Goal: Contribute content: Share content

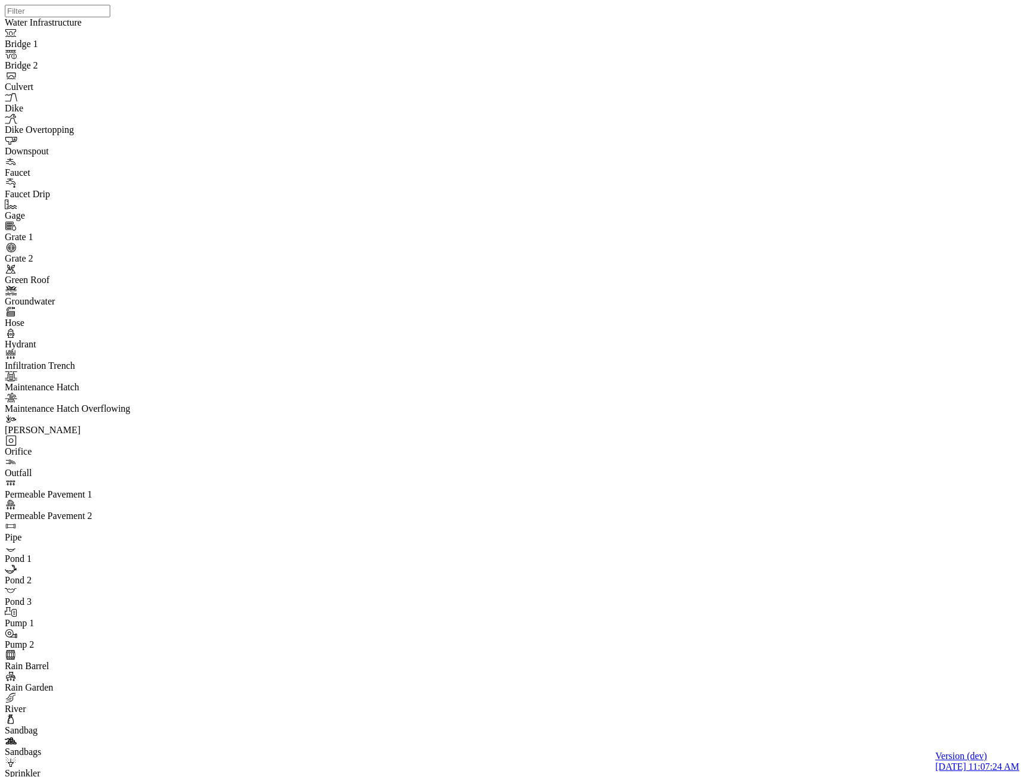
drag, startPoint x: 369, startPoint y: 236, endPoint x: 359, endPoint y: 256, distance: 21.8
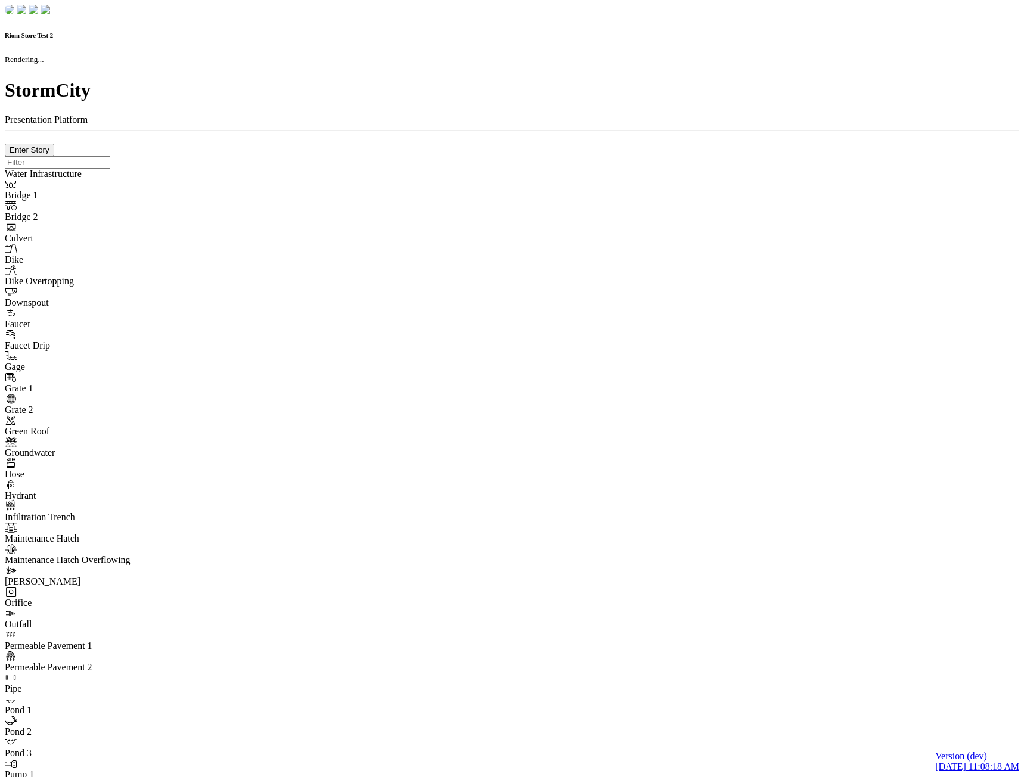
checkbox input "true"
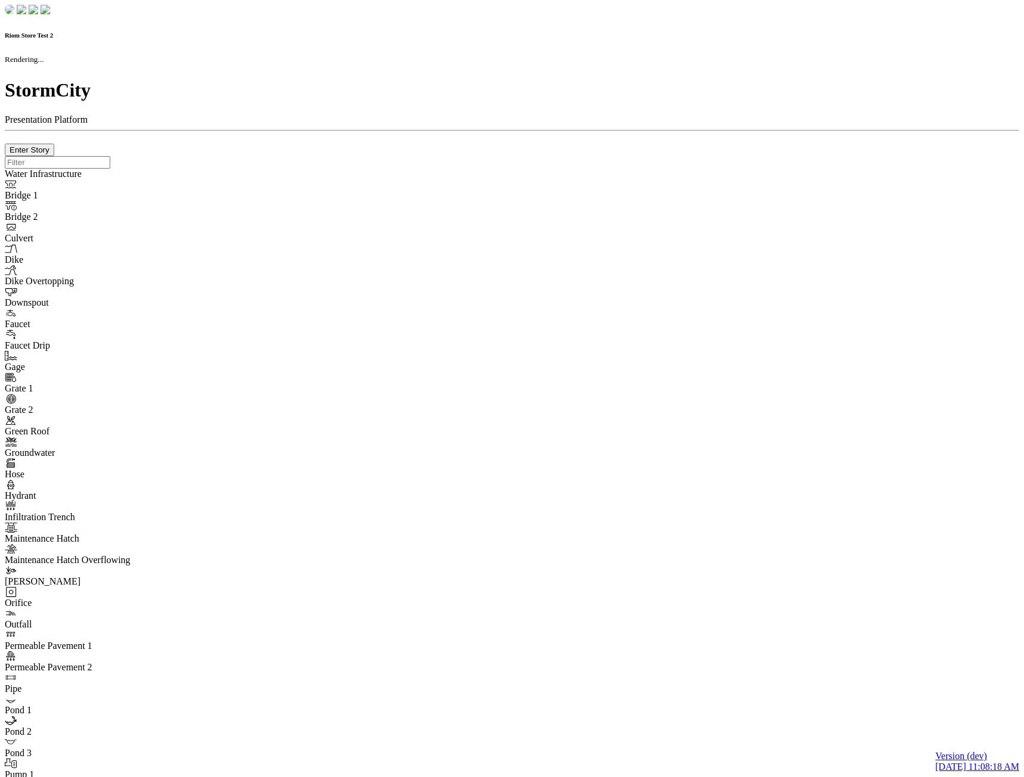
type input "0m"
type textarea "Depth = 0"
checkbox input "true"
select select "CIRCLE"
type input "7"
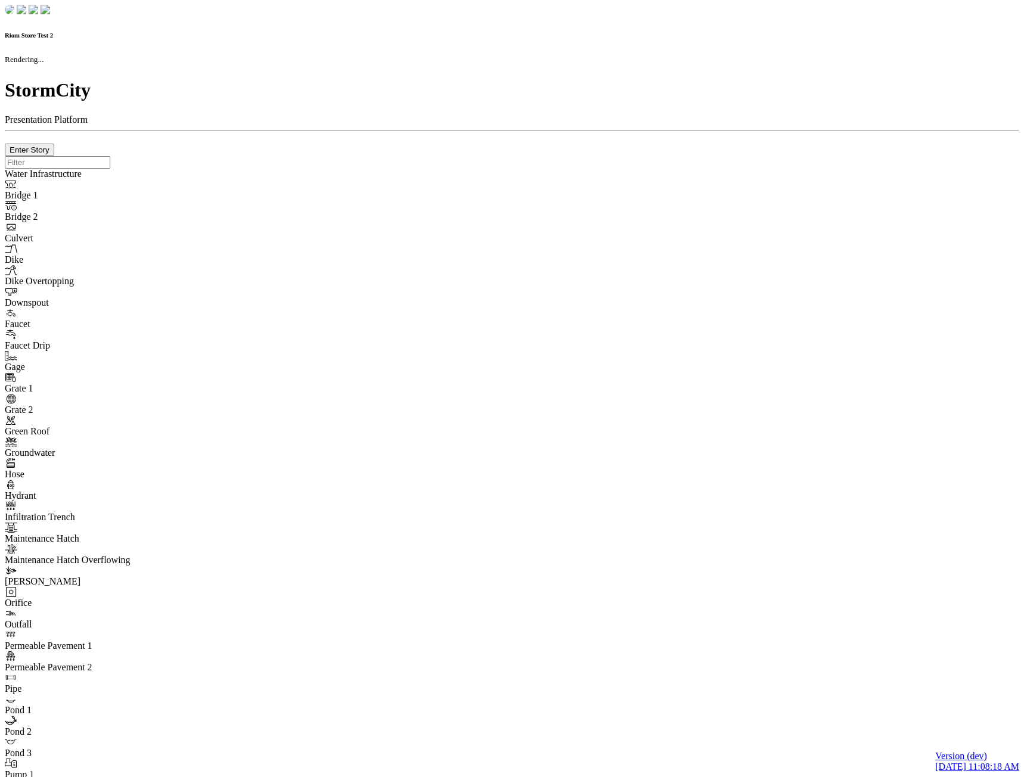
checkbox input "true"
type input "0"
type textarea "<i class="far fa-building"></i>"
select select "None"
type input "7"
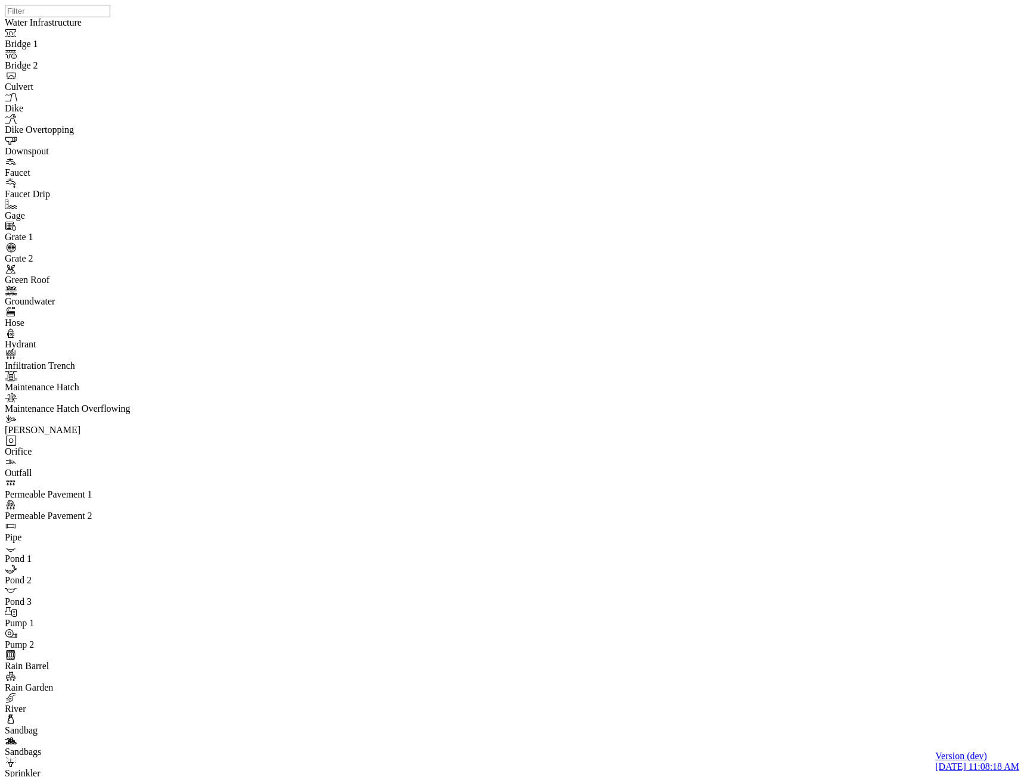
click at [540, 334] on div "JC JC" at bounding box center [517, 373] width 1024 height 747
click at [696, 342] on div "JC JC" at bounding box center [517, 373] width 1024 height 747
click at [521, 355] on div "JC JC" at bounding box center [517, 373] width 1024 height 747
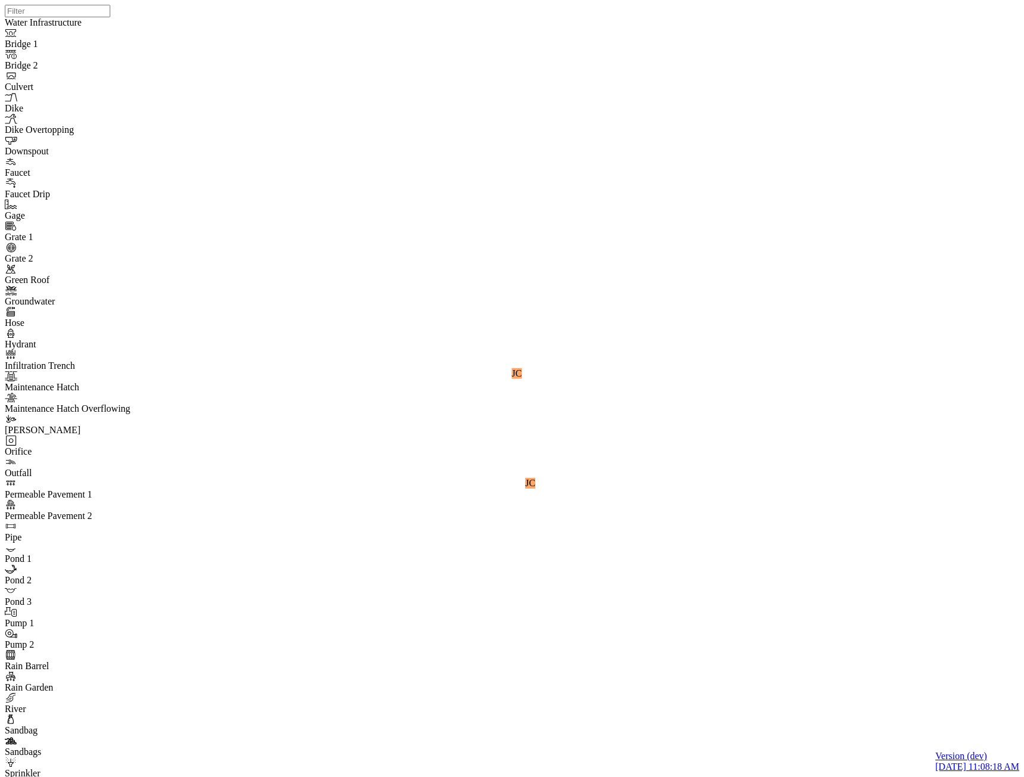
click at [698, 338] on div "JC JC" at bounding box center [517, 373] width 1024 height 747
click at [459, 326] on div "JC JC" at bounding box center [517, 373] width 1024 height 747
click at [500, 346] on div "JC JC" at bounding box center [517, 373] width 1024 height 747
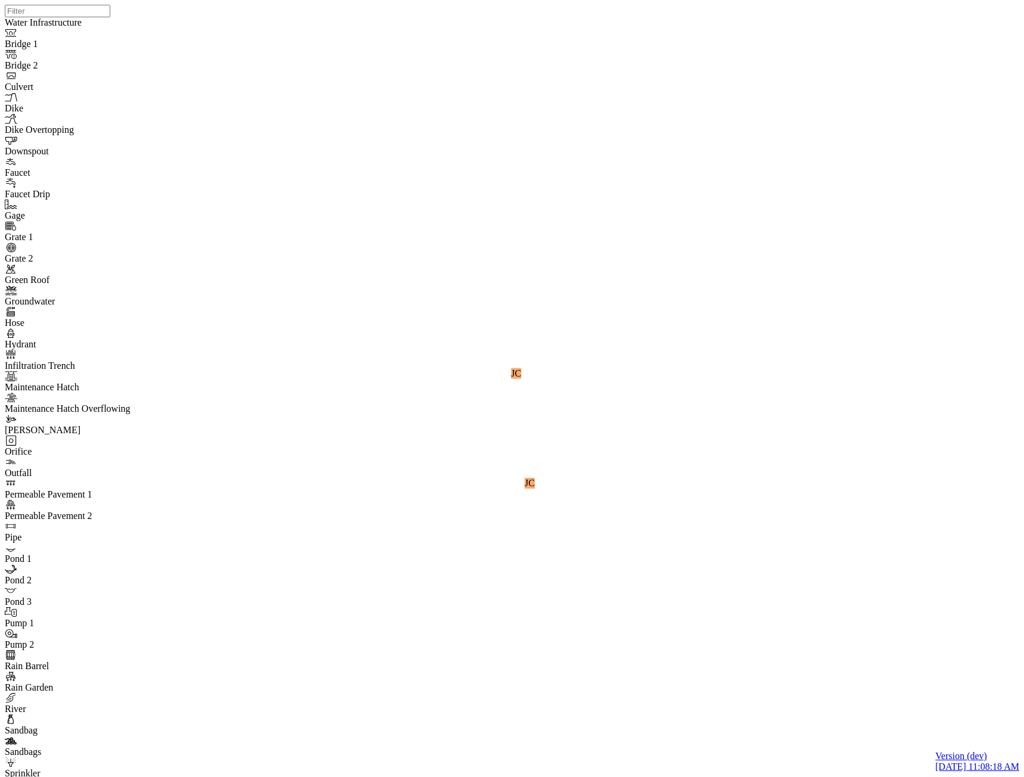
click at [350, 273] on div "JC JC" at bounding box center [517, 373] width 1024 height 747
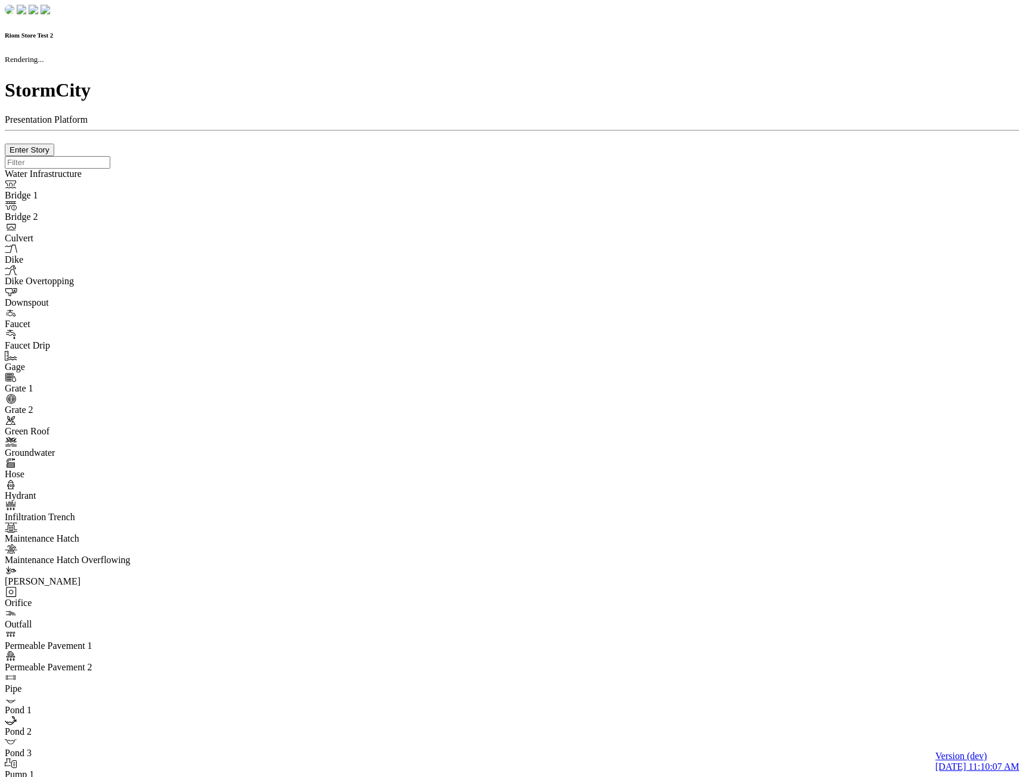
checkbox input "true"
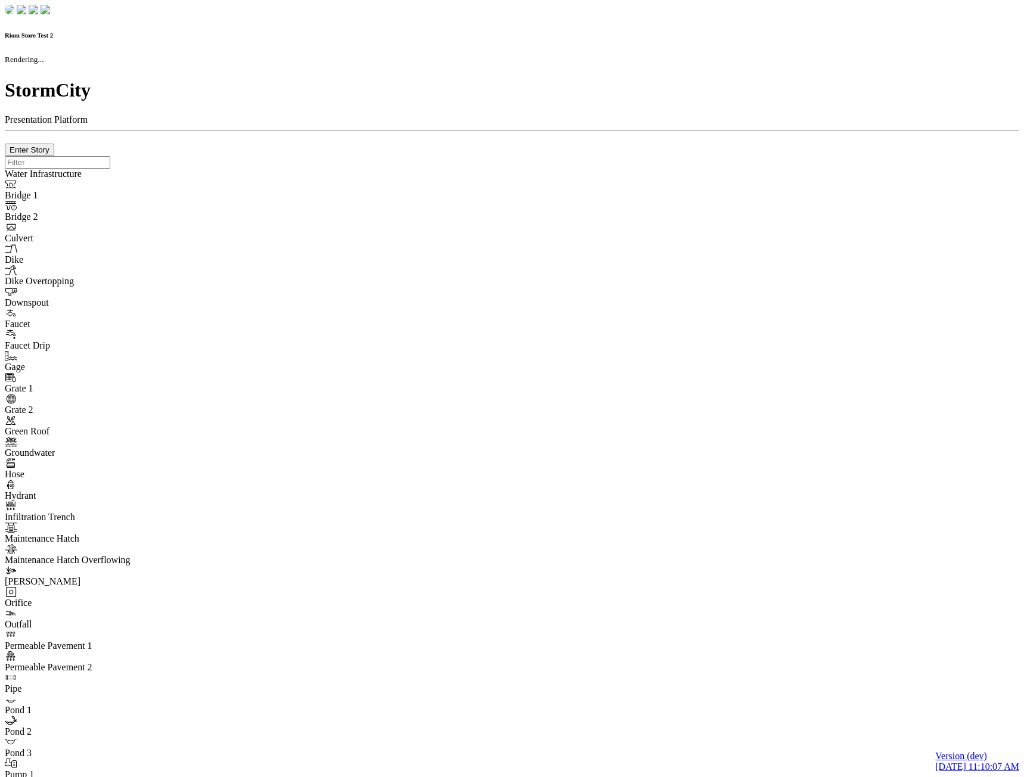
type input "0m"
type textarea "Depth = 0"
checkbox input "true"
select select "CIRCLE"
type input "7"
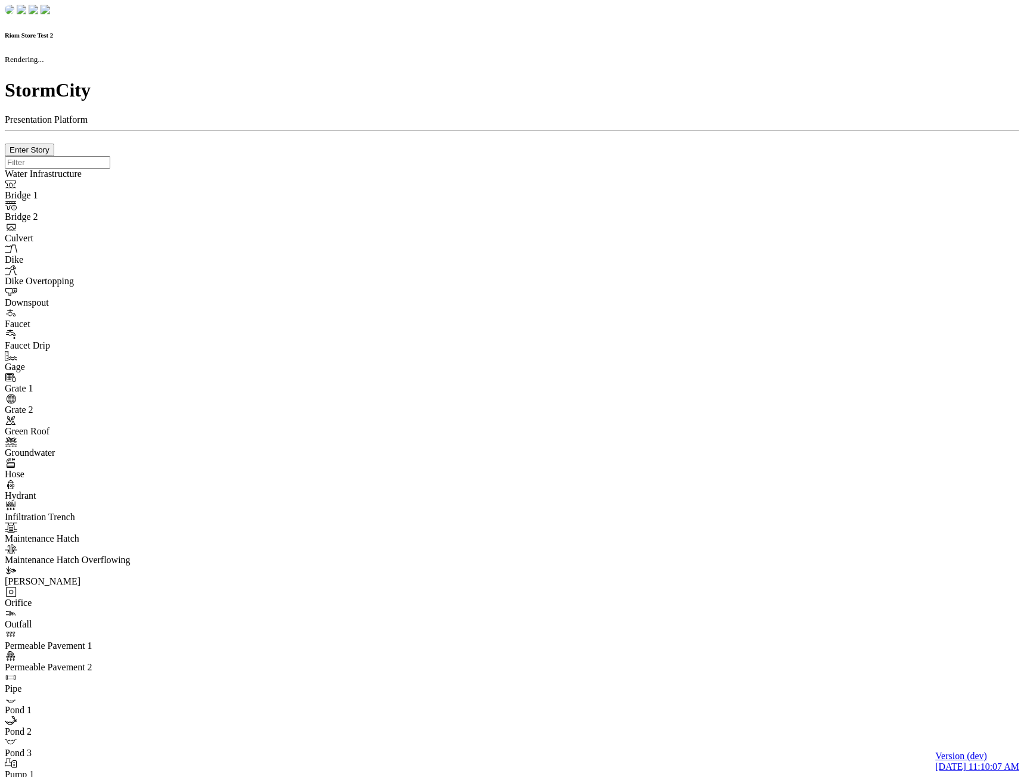
checkbox input "true"
type input "0"
type textarea "<i class="far fa-building"></i>"
select select "None"
type input "7"
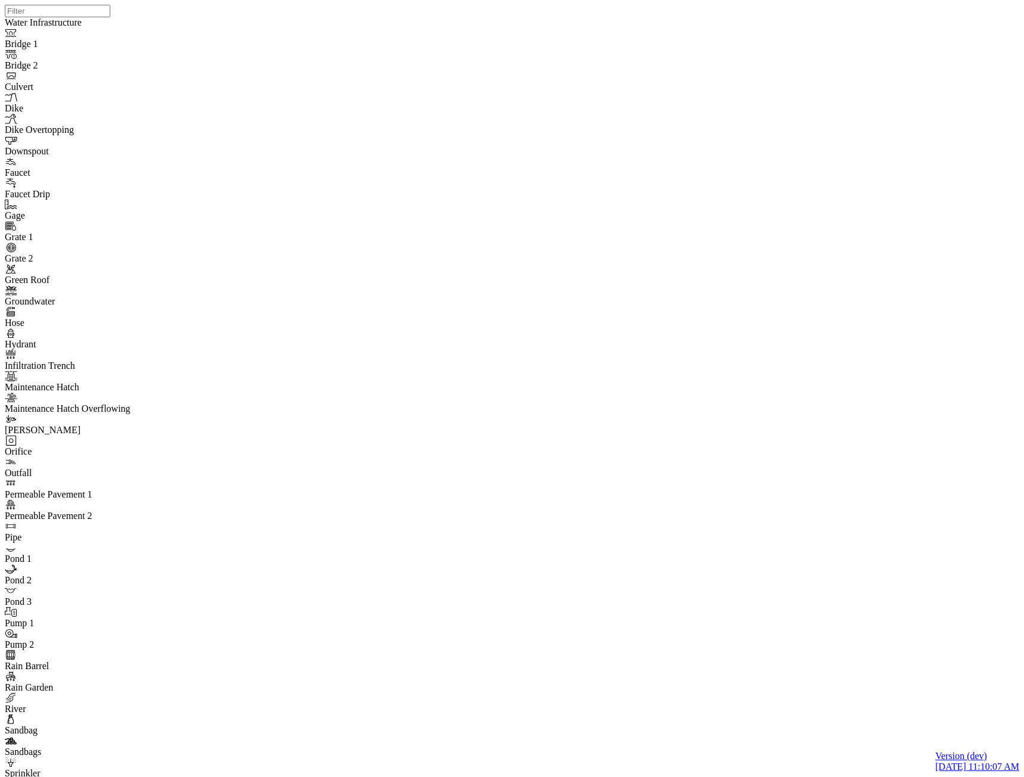
click at [564, 365] on div "JC JC" at bounding box center [517, 373] width 1024 height 747
click at [492, 325] on div "JC JC" at bounding box center [517, 373] width 1024 height 747
click at [613, 346] on div "JC JC" at bounding box center [517, 373] width 1024 height 747
click at [731, 478] on div "JC JC" at bounding box center [517, 373] width 1024 height 747
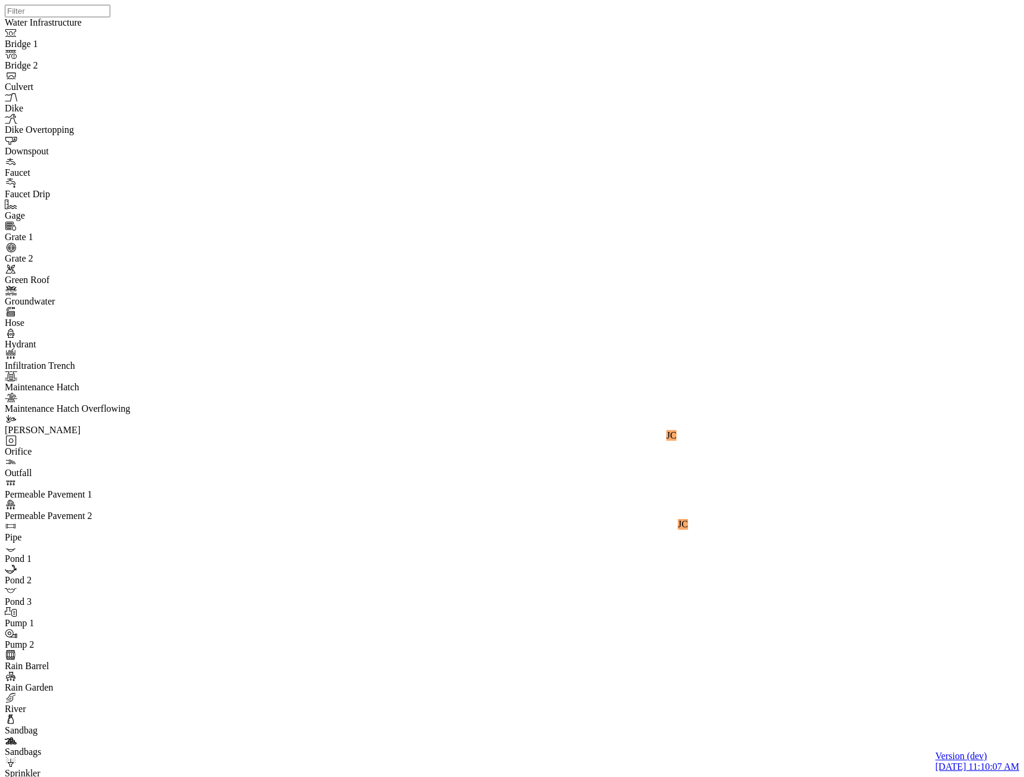
click at [637, 475] on div "JC JC" at bounding box center [517, 373] width 1024 height 747
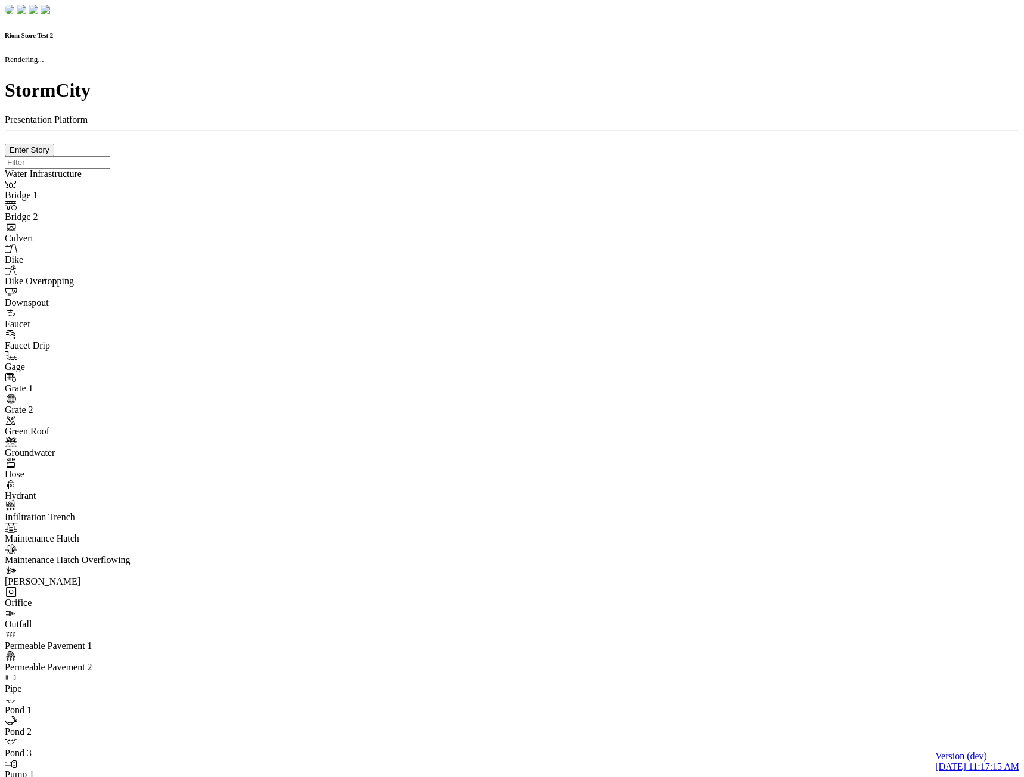
checkbox input "true"
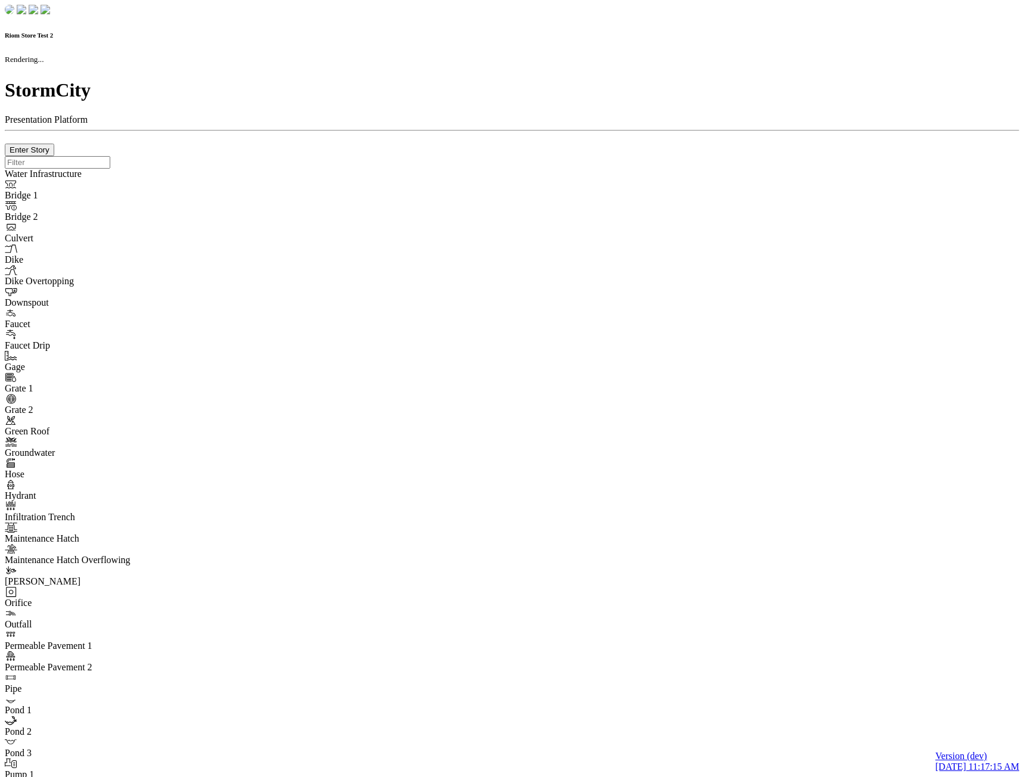
type input "0m"
type textarea "Depth = 0"
checkbox input "true"
select select "CIRCLE"
type input "7"
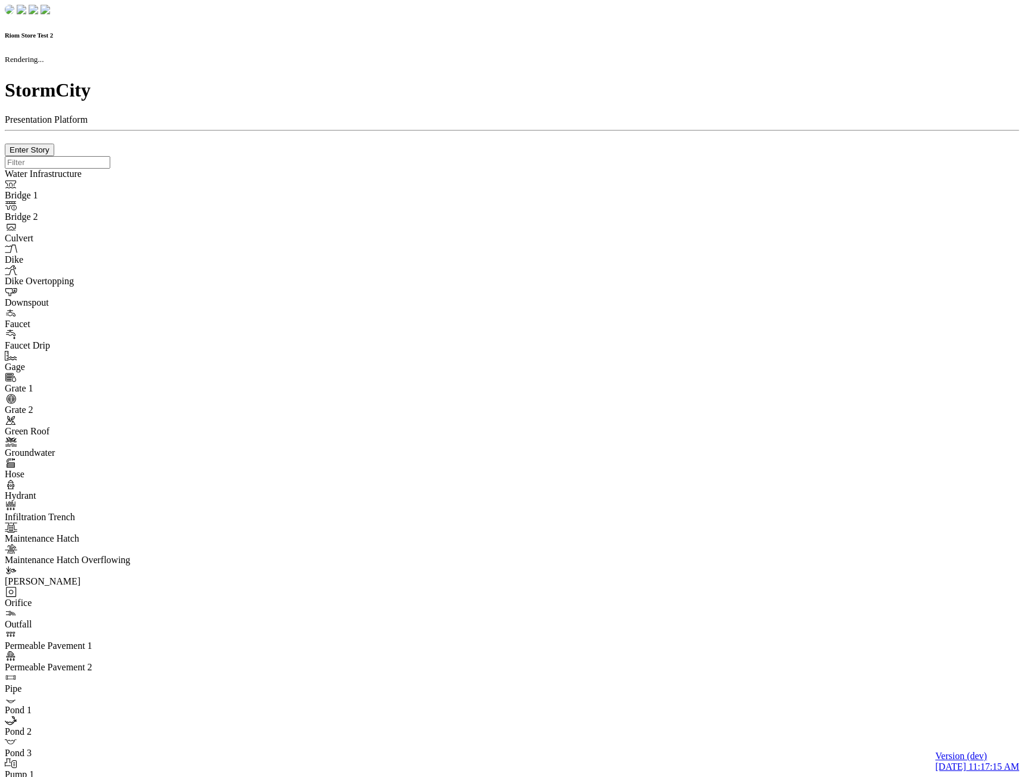
checkbox input "true"
type input "0"
type textarea "<i class="far fa-building"></i>"
type input "7"
select select "None"
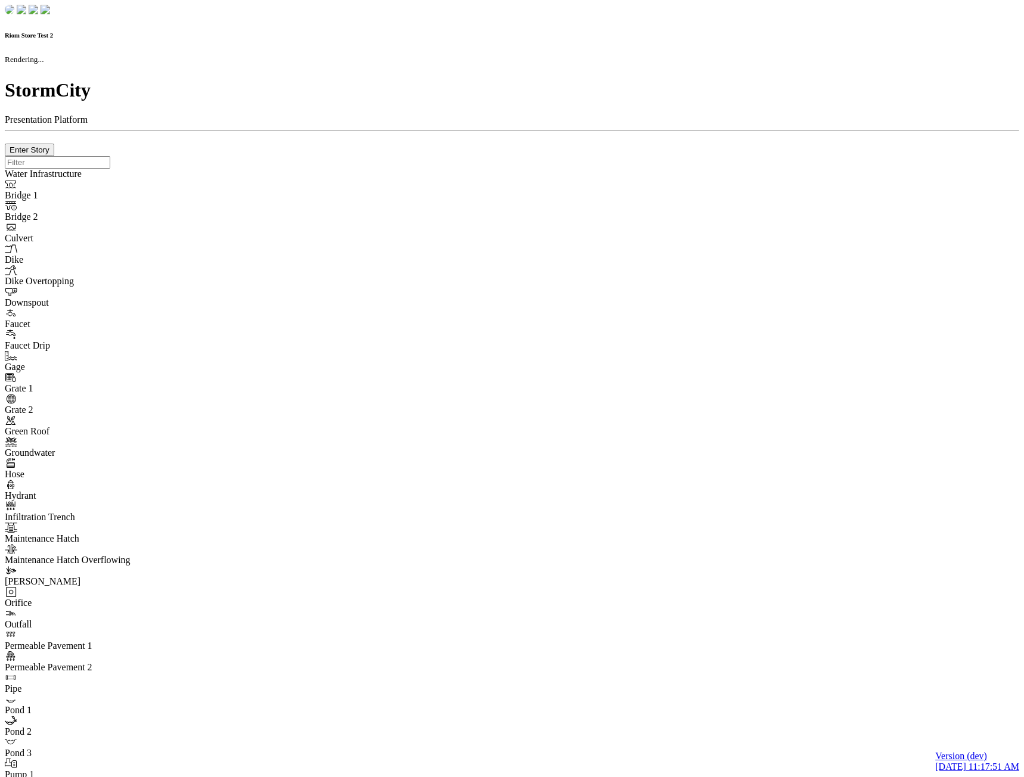
checkbox input "true"
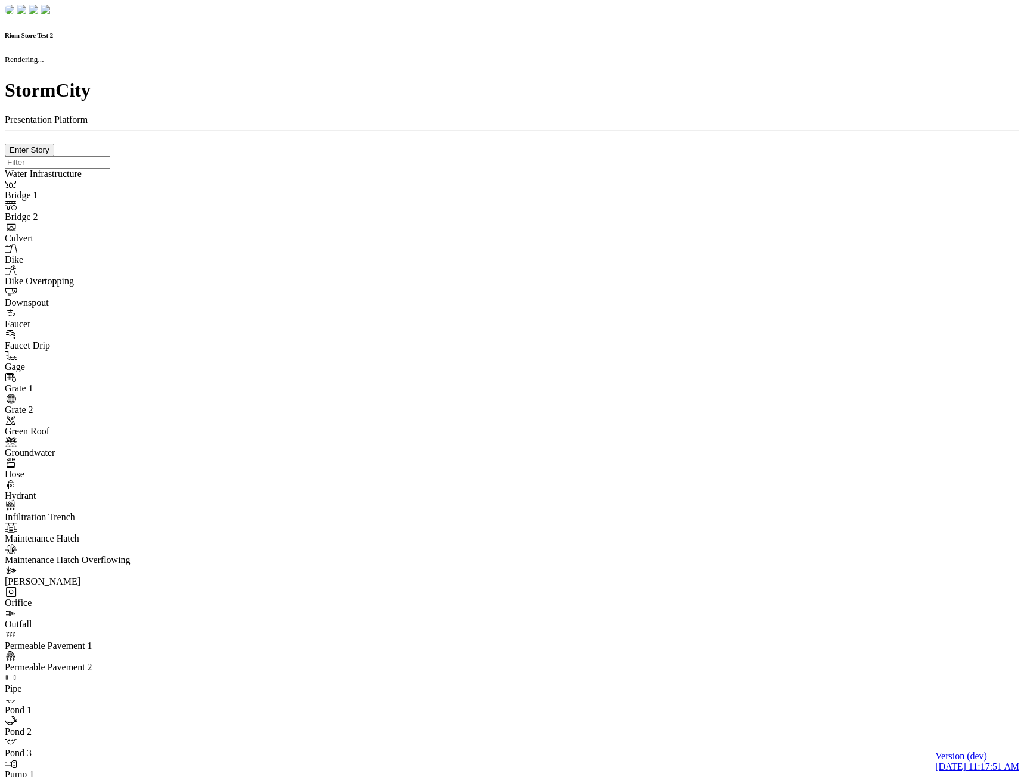
type input "0m"
type textarea "Depth = 0"
checkbox input "true"
select select "CIRCLE"
type input "7"
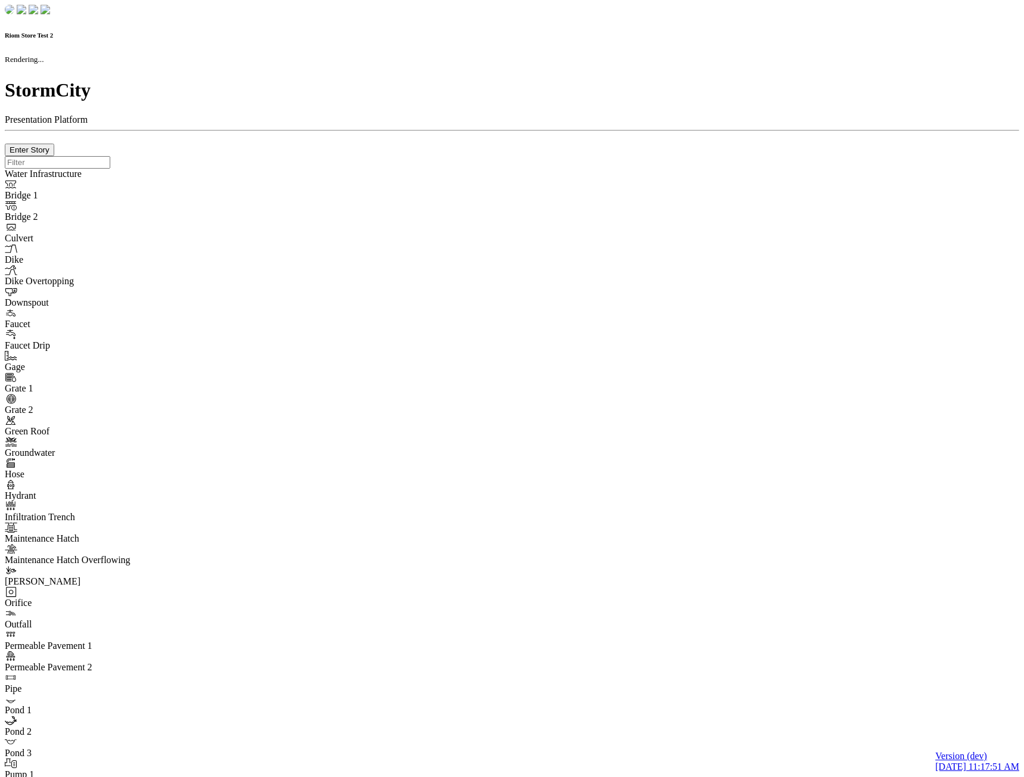
checkbox input "true"
type input "0"
type textarea "<i class="far fa-building"></i>"
select select "None"
type input "7"
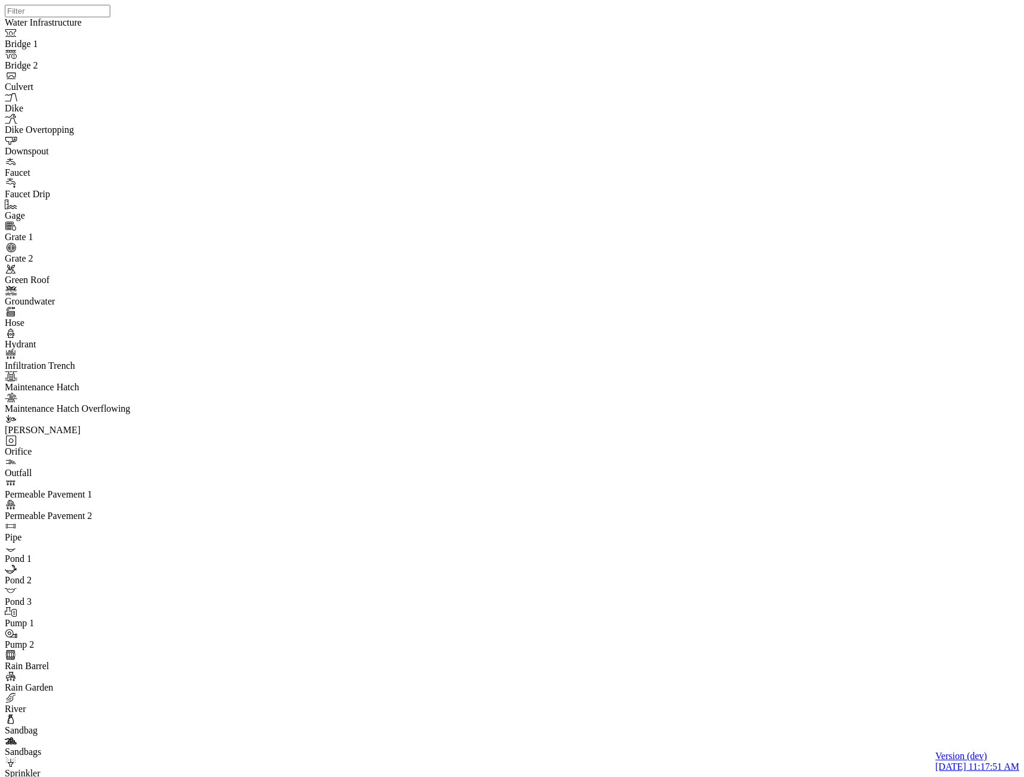
click at [623, 346] on div "JC JC" at bounding box center [517, 373] width 1024 height 747
click at [525, 468] on div "JC JC" at bounding box center [517, 373] width 1024 height 747
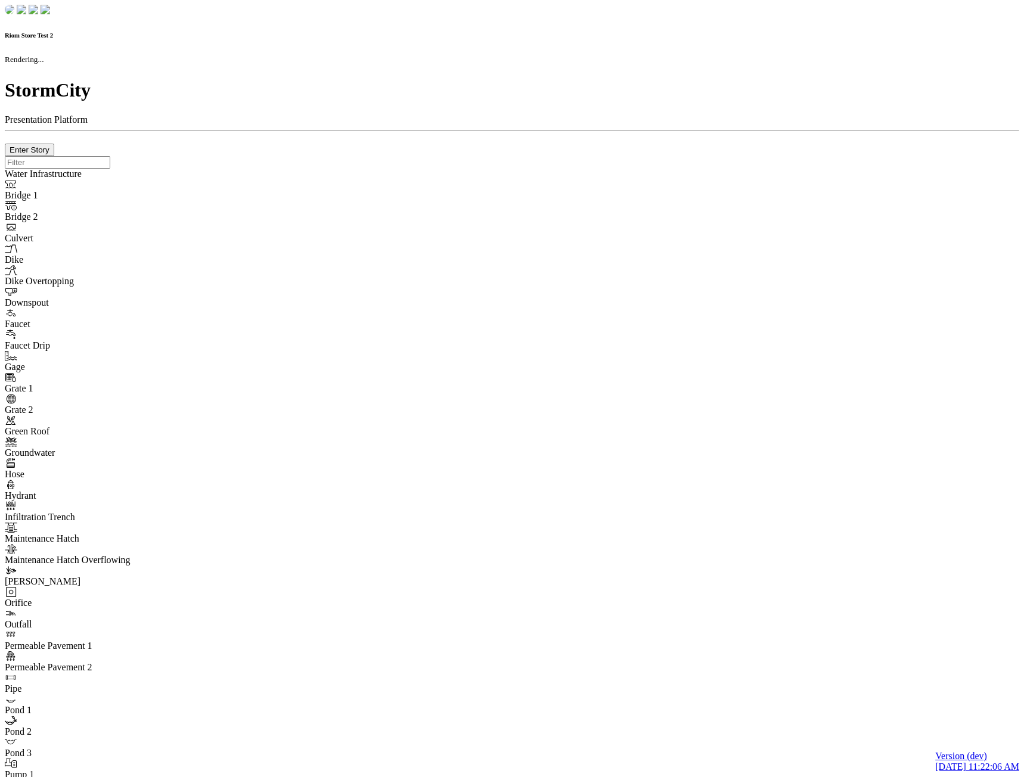
checkbox input "true"
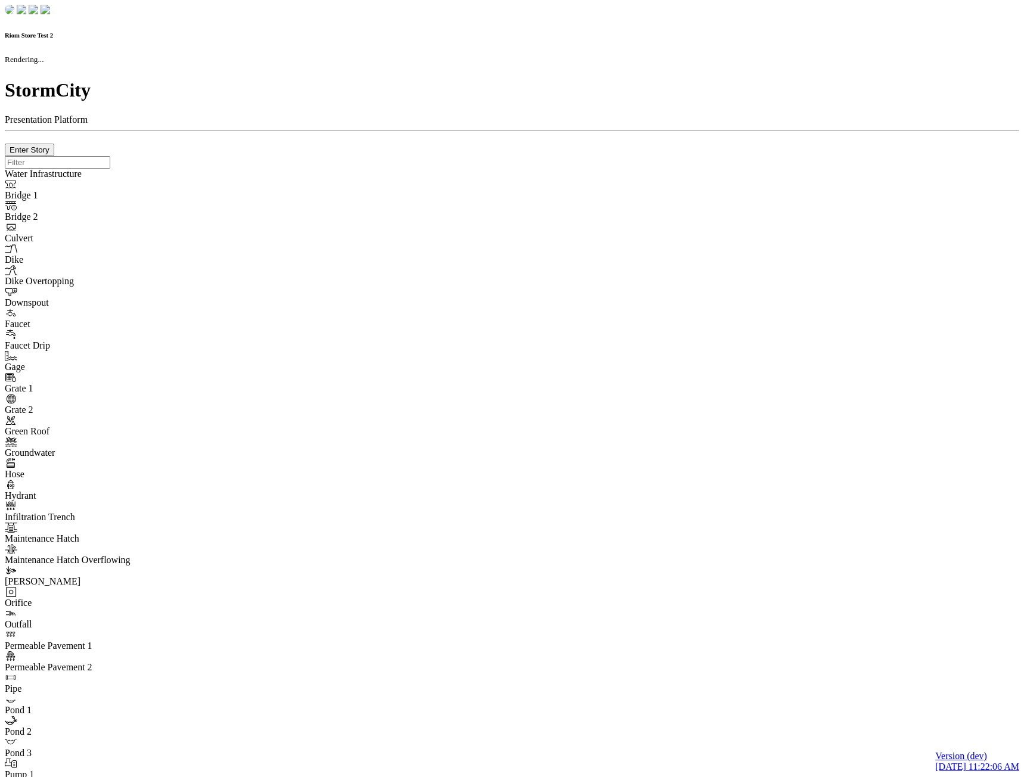
type input "0m"
type textarea "Depth = 0"
checkbox input "true"
select select "CIRCLE"
type input "7"
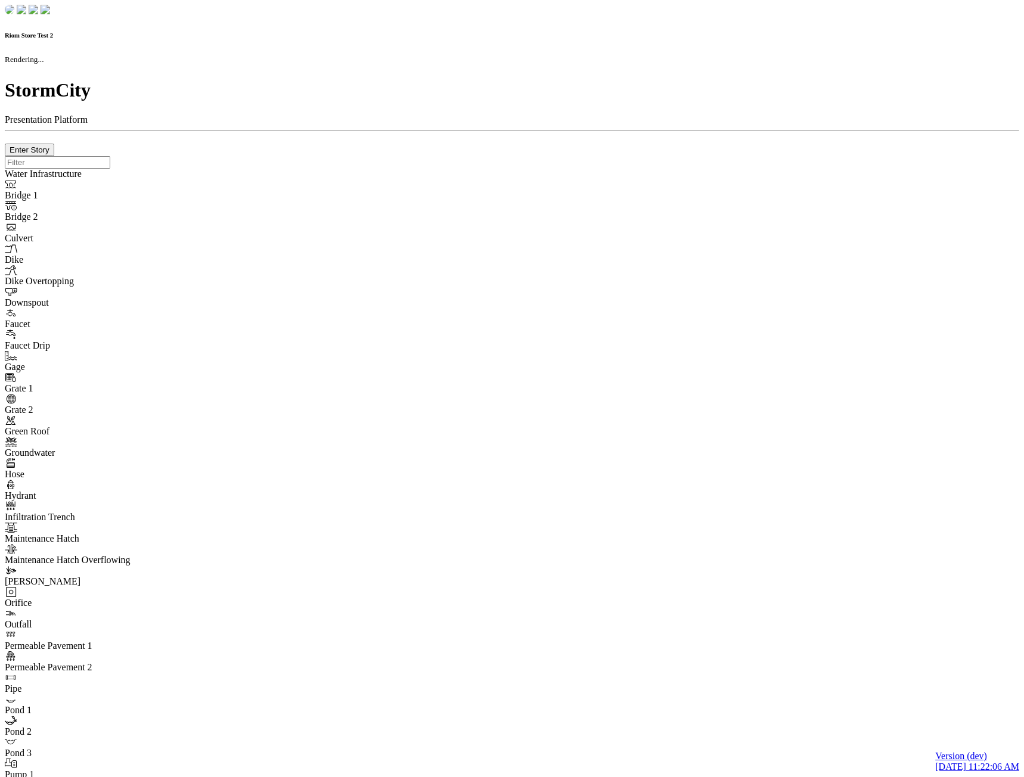
checkbox input "true"
type input "0"
type textarea "<i class="far fa-building"></i>"
type input "7"
select select "None"
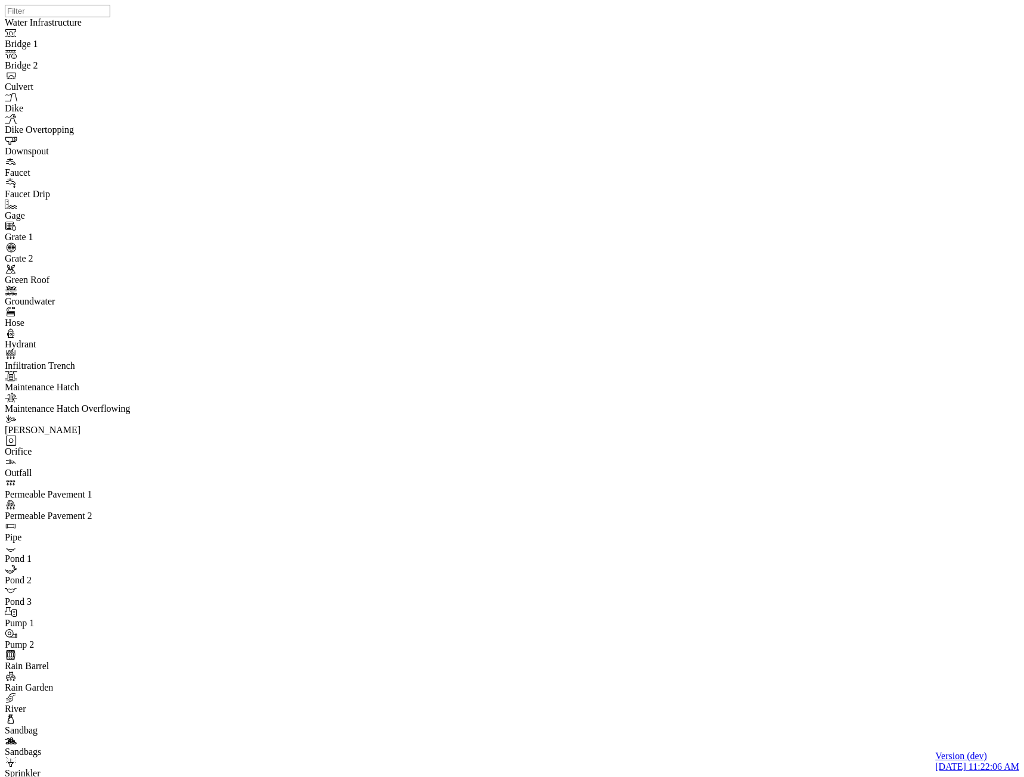
click at [648, 348] on div "JC JC" at bounding box center [517, 373] width 1024 height 747
click at [634, 342] on div "JC JC" at bounding box center [517, 373] width 1024 height 747
click at [616, 355] on div "JC JC" at bounding box center [517, 373] width 1024 height 747
click at [758, 355] on div "JC JC" at bounding box center [517, 373] width 1024 height 747
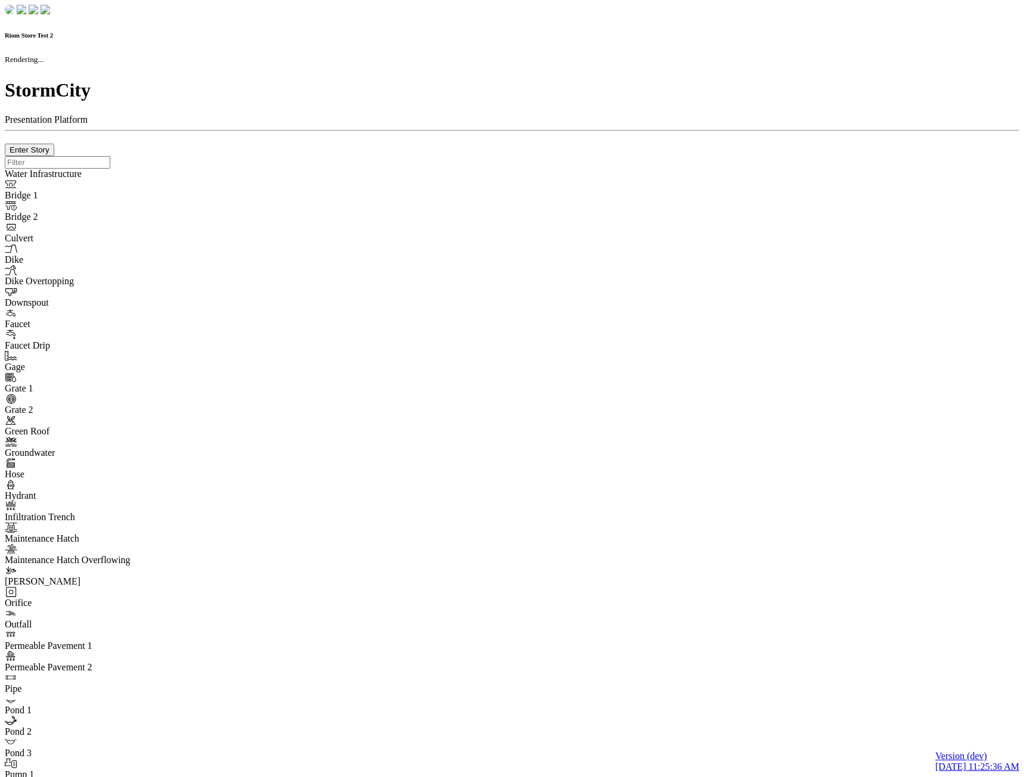
checkbox input "true"
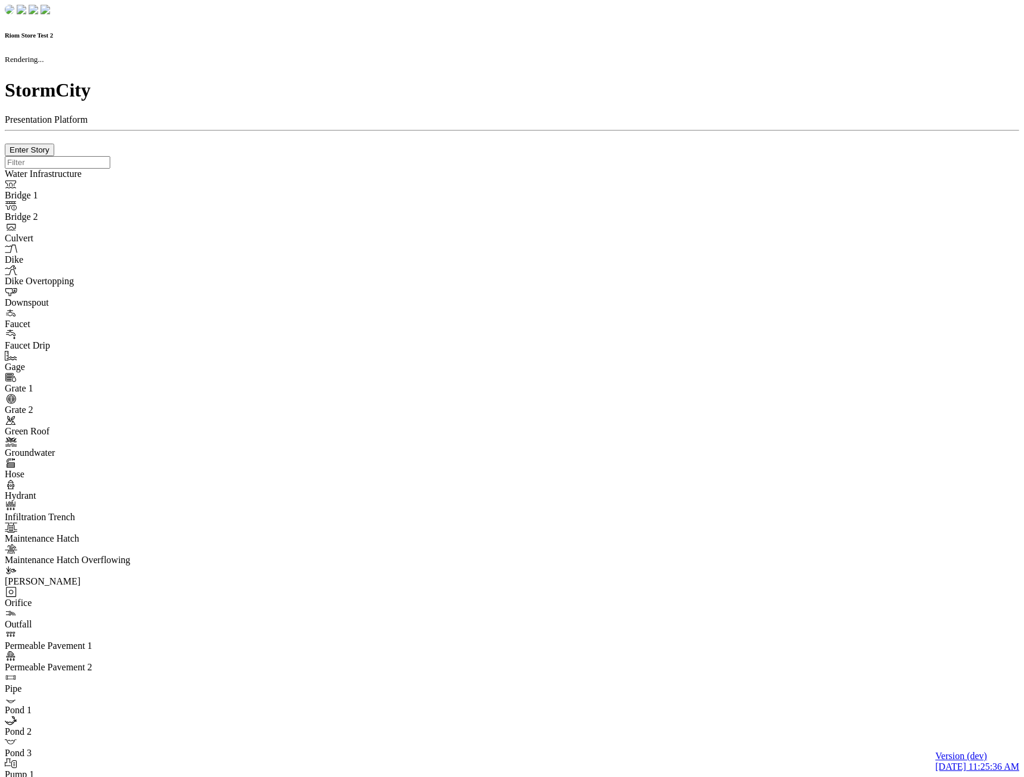
type input "0m"
type textarea "Depth = 0"
checkbox input "true"
select select "CIRCLE"
type input "7"
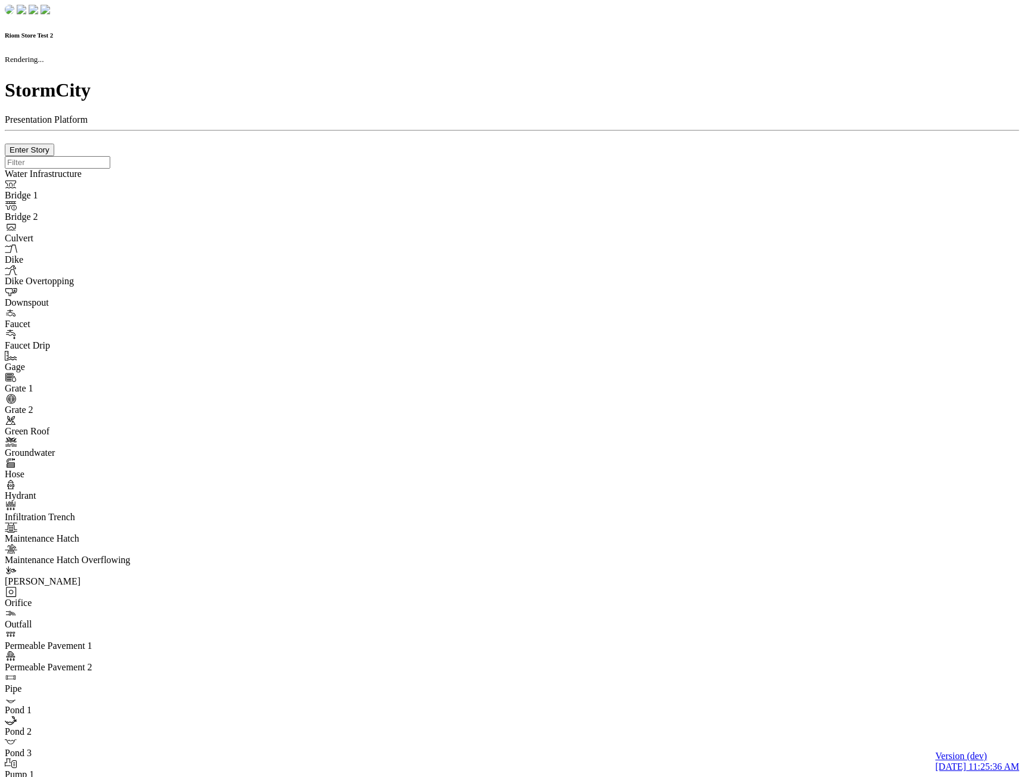
checkbox input "true"
type input "0"
type textarea "<i class="far fa-building"></i>"
select select "None"
type input "7"
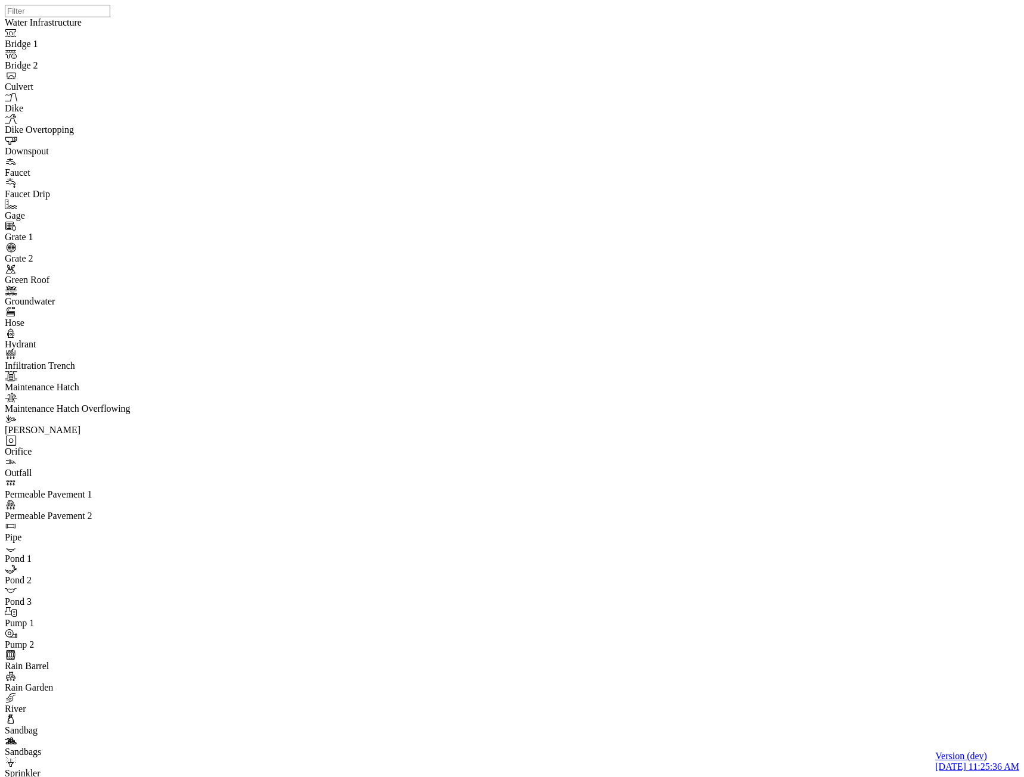
click at [593, 298] on div "JC JC" at bounding box center [517, 373] width 1024 height 747
click at [670, 460] on div "JC JC" at bounding box center [517, 373] width 1024 height 747
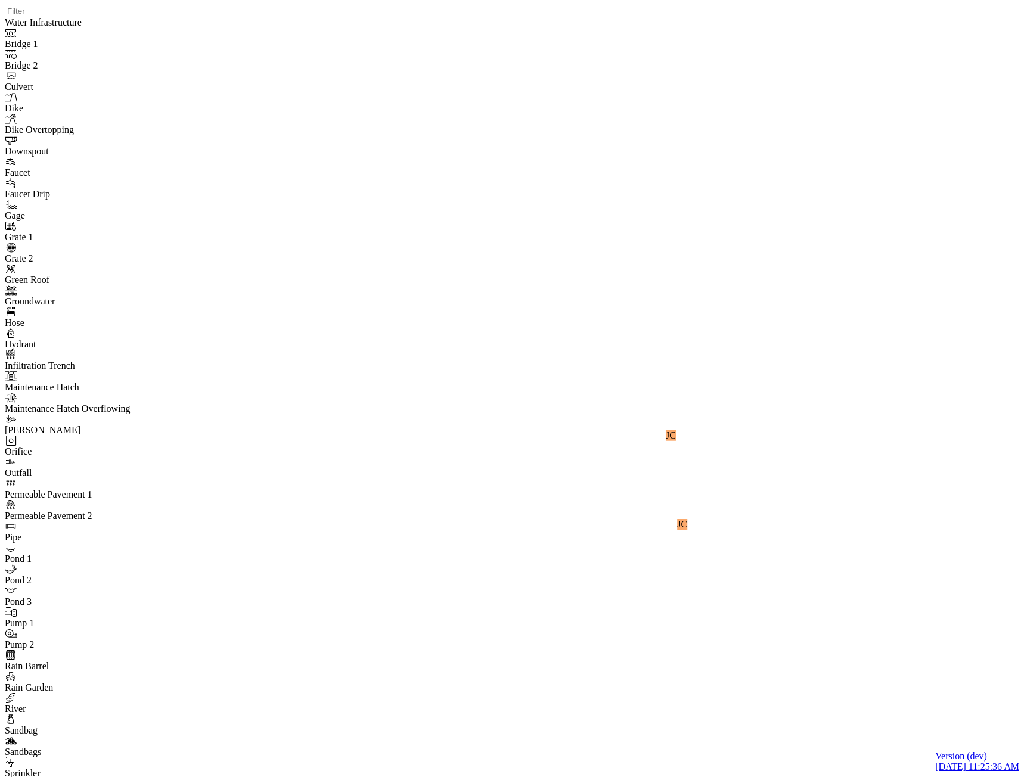
click at [595, 382] on div "JC JC" at bounding box center [517, 373] width 1024 height 747
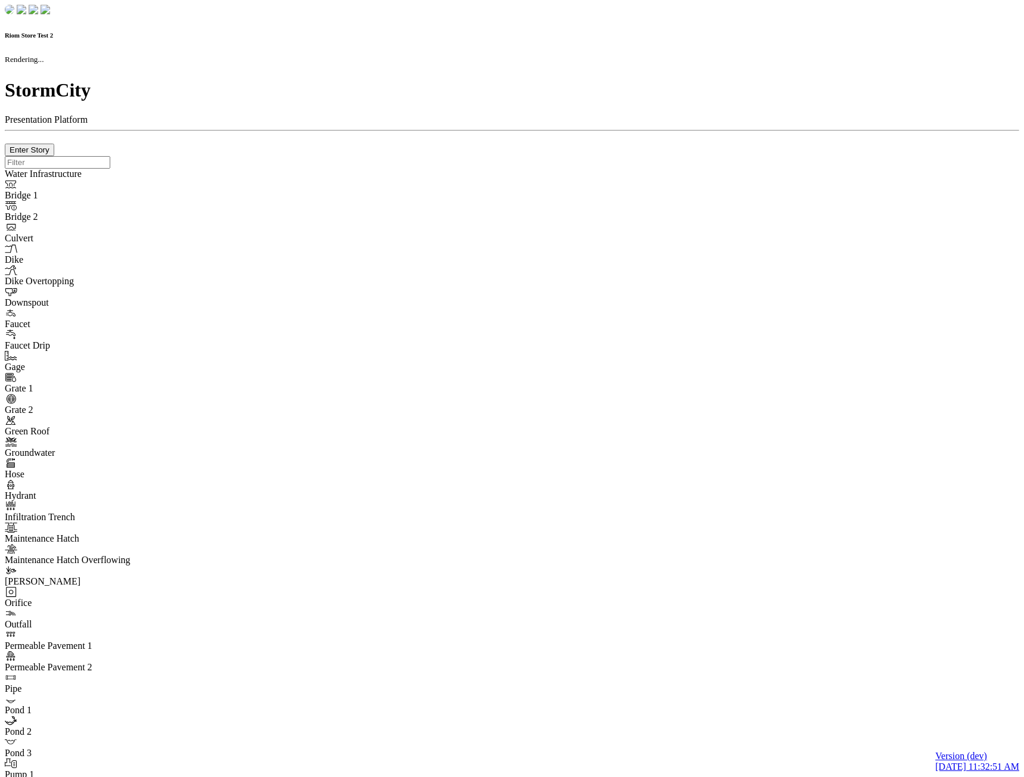
checkbox input "true"
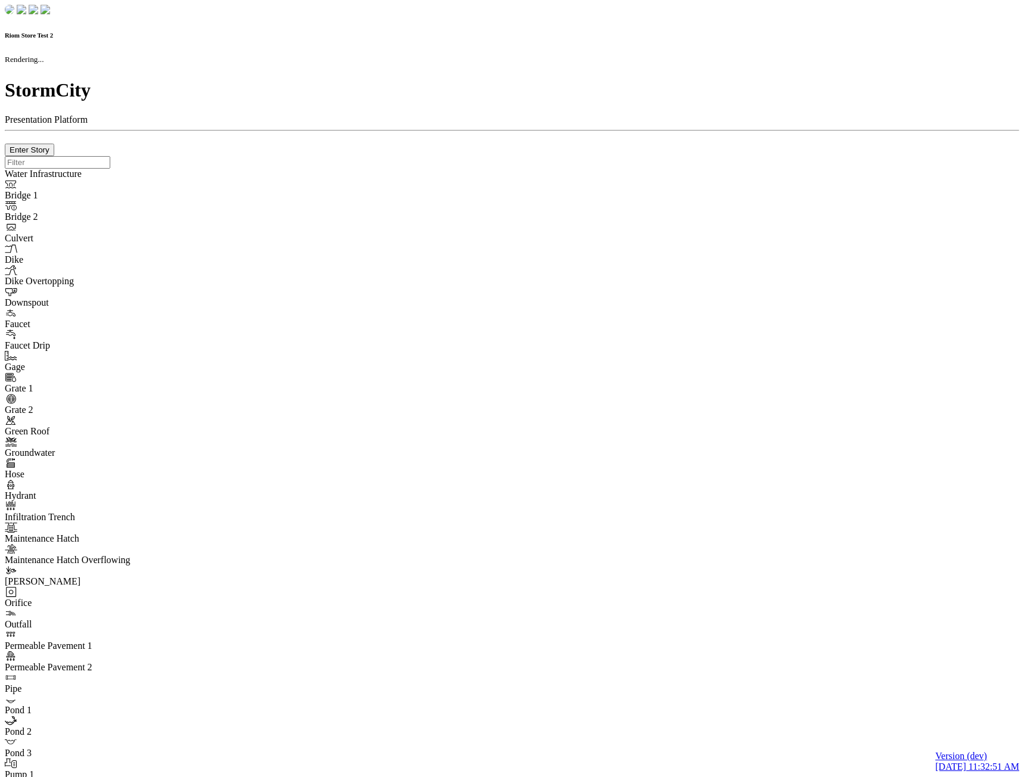
type input "0m"
type textarea "Depth = 0"
checkbox input "true"
select select "CIRCLE"
type input "7"
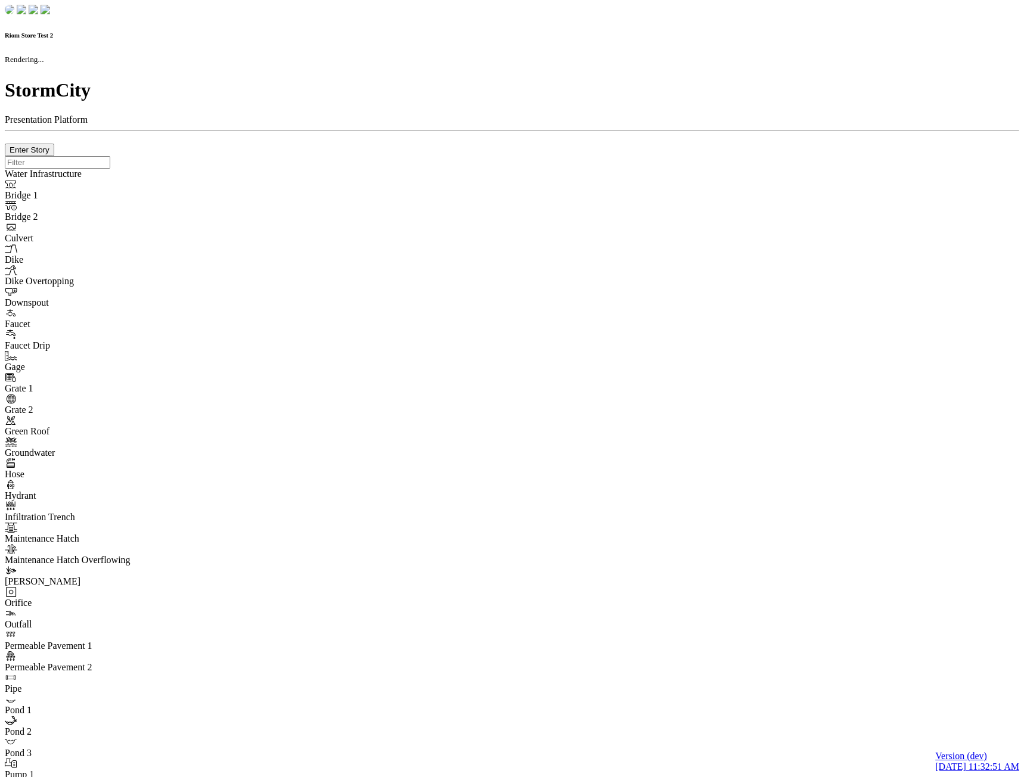
checkbox input "true"
type input "0"
type textarea "<i class="far fa-building"></i>"
select select "None"
type input "7"
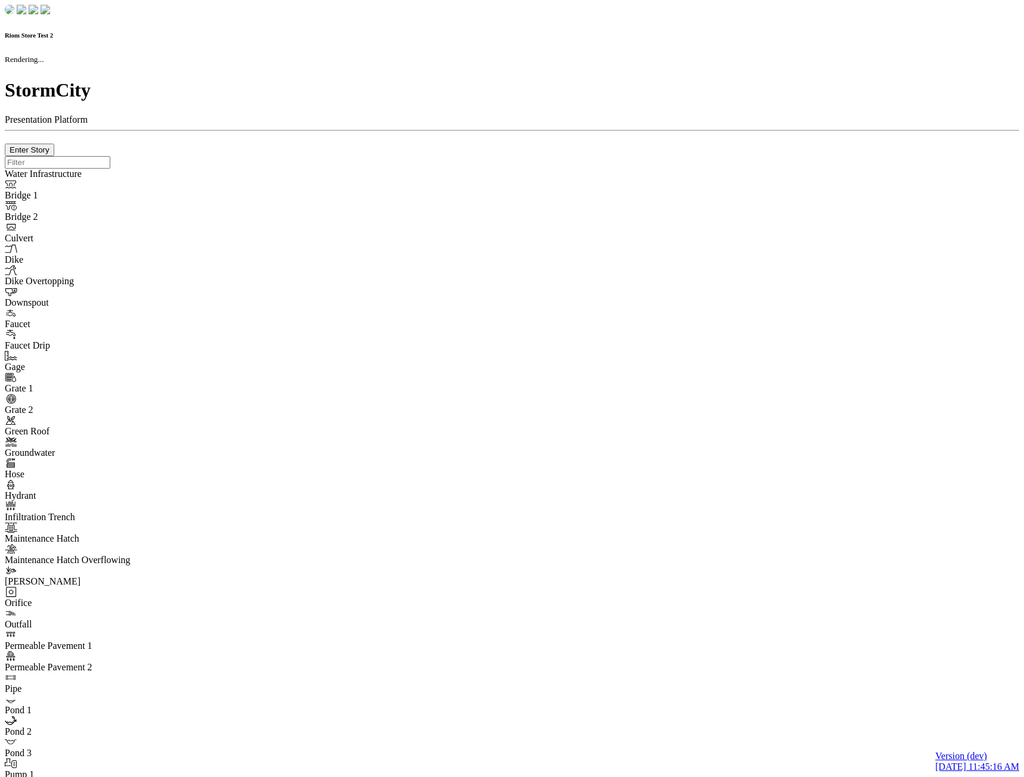
checkbox input "true"
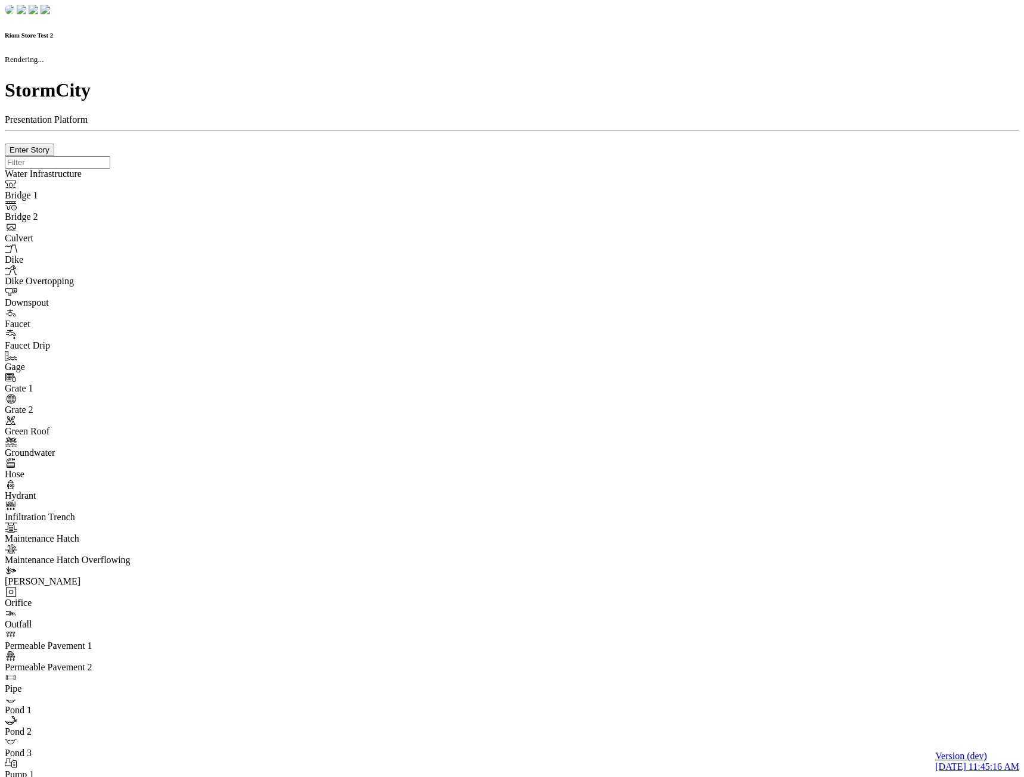
type input "0m"
type textarea "Depth = 0"
checkbox input "true"
select select "CIRCLE"
type input "7"
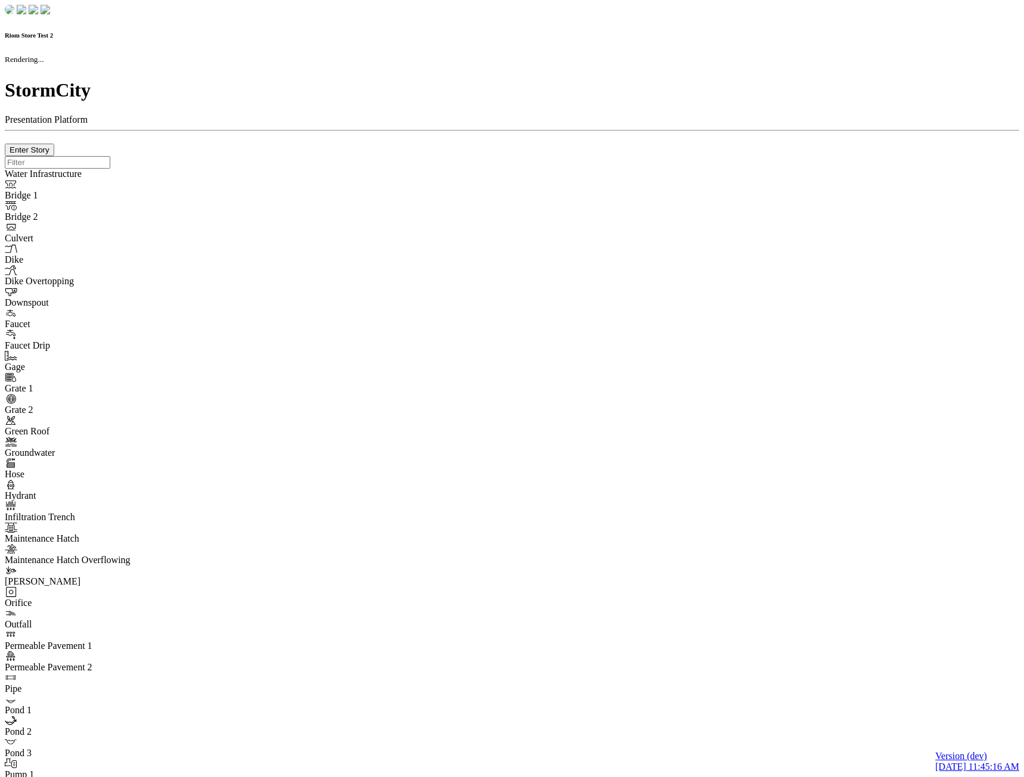
checkbox input "true"
type input "0"
type textarea "<i class="far fa-building"></i>"
select select "None"
type input "7"
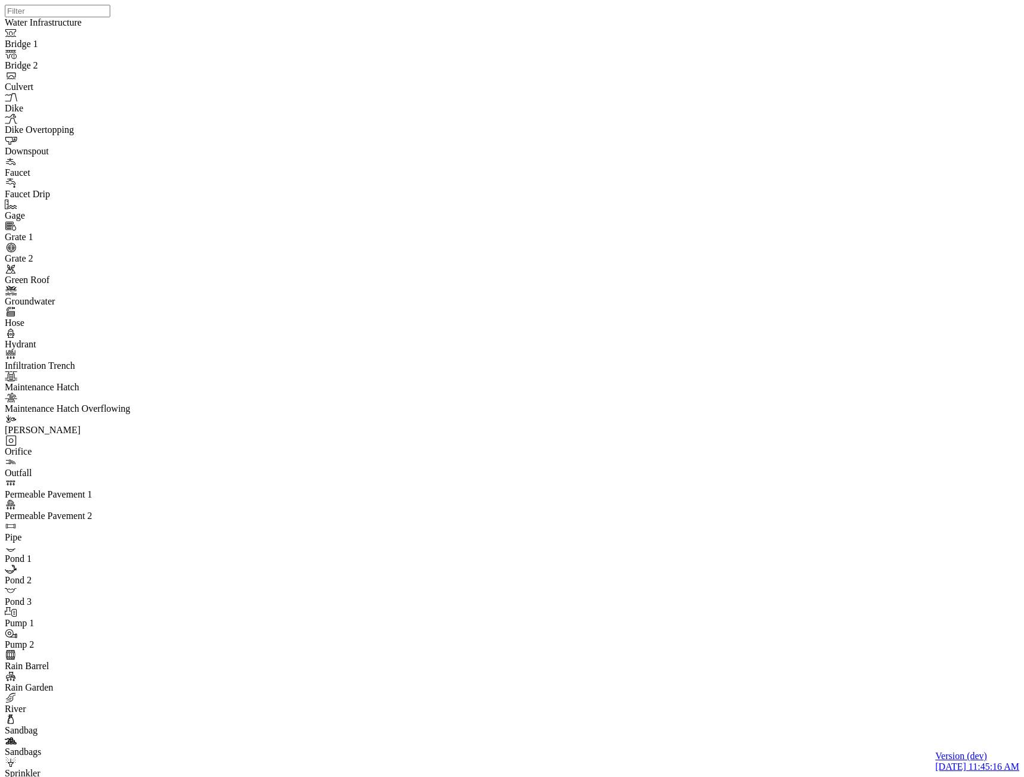
click at [618, 345] on div "JC JC" at bounding box center [517, 373] width 1024 height 747
drag, startPoint x: 530, startPoint y: 721, endPoint x: 533, endPoint y: 714, distance: 7.7
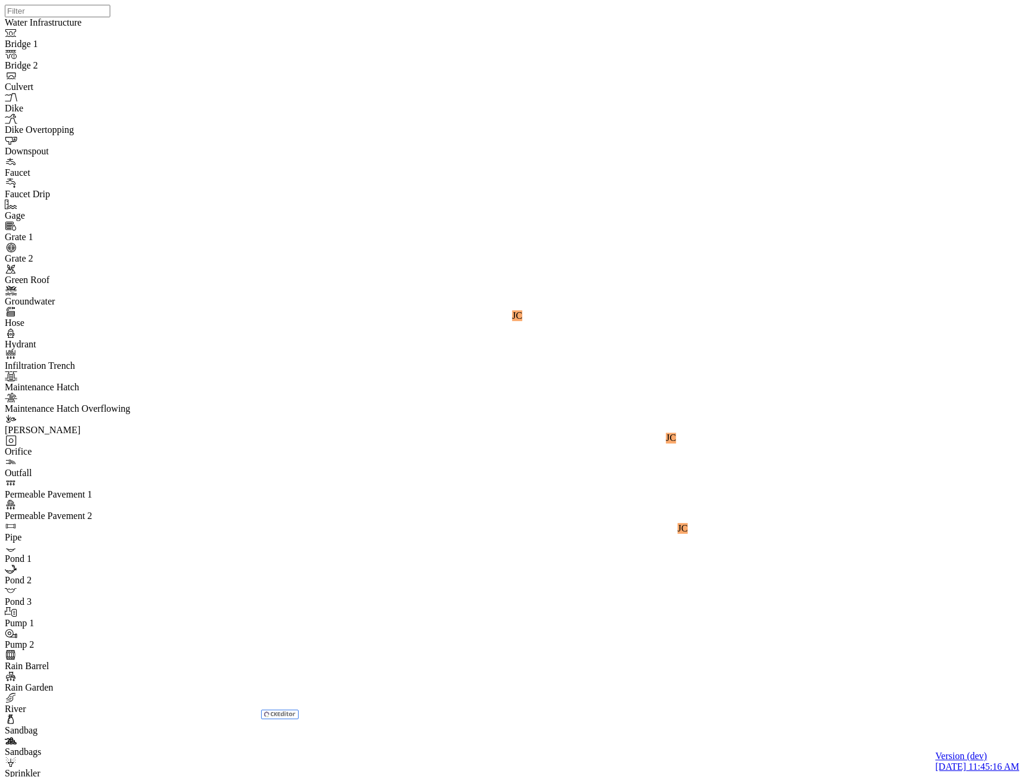
checkbox input "false"
click at [540, 424] on div "JC JC JC" at bounding box center [517, 373] width 1024 height 747
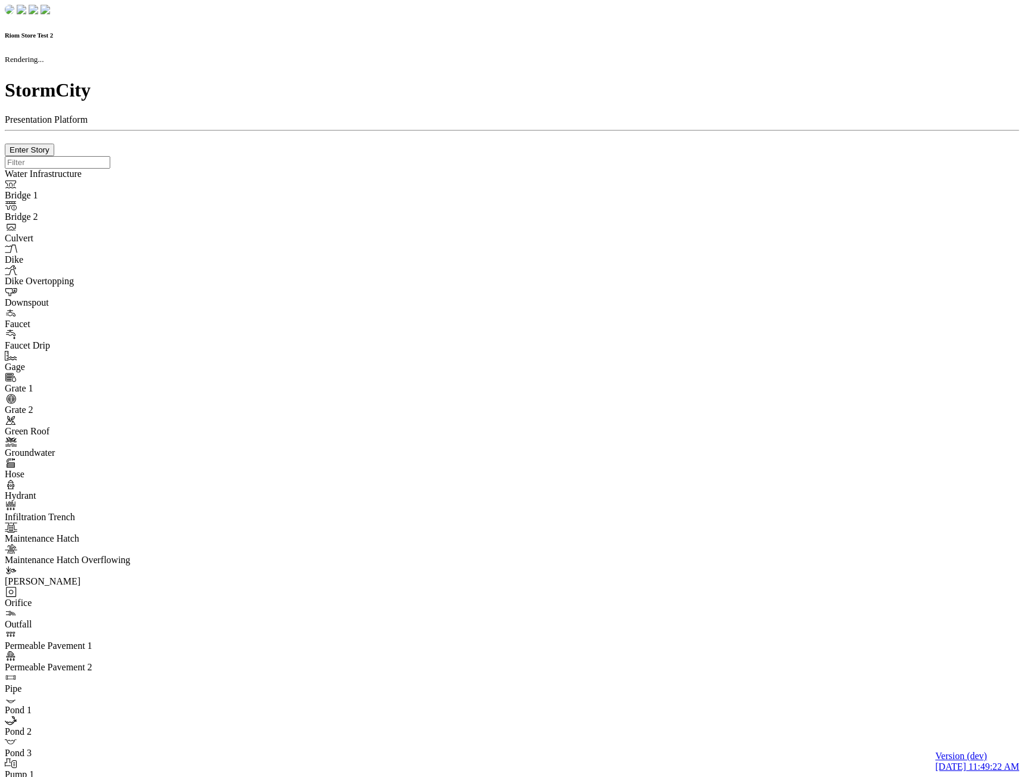
checkbox input "true"
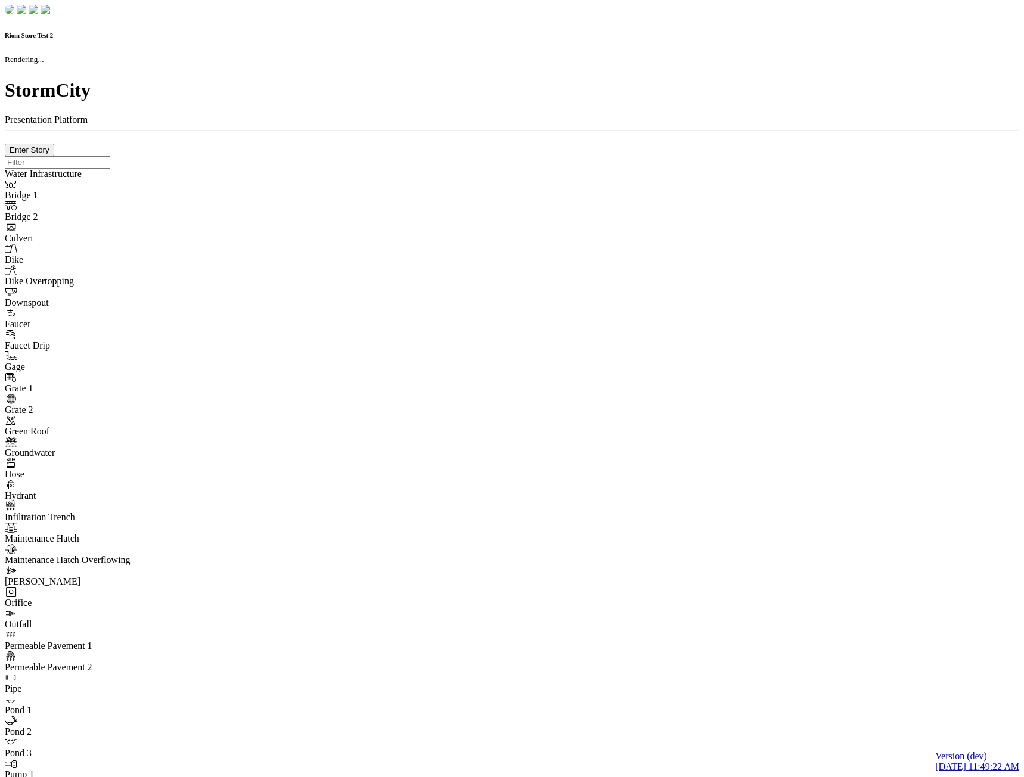
type input "0m"
type textarea "Depth = 0"
checkbox input "true"
select select "CIRCLE"
type input "7"
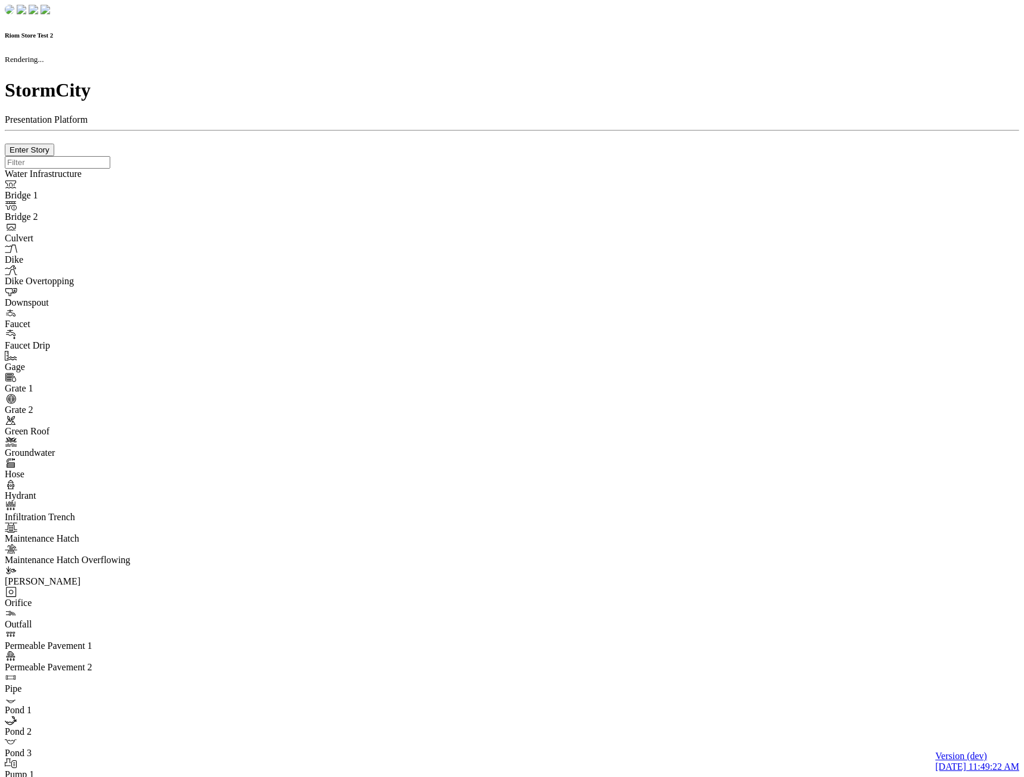
checkbox input "true"
type input "0"
type textarea "<i class="far fa-building"></i>"
select select "None"
type input "7"
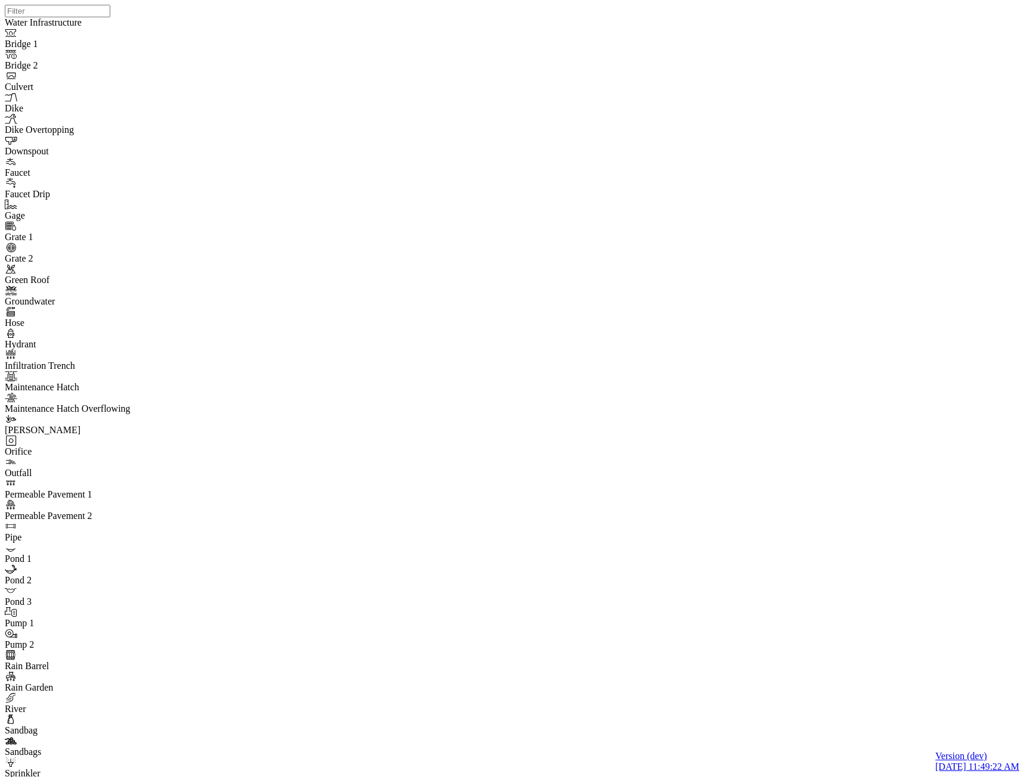
click at [583, 375] on div "JC JC" at bounding box center [517, 373] width 1024 height 747
click at [570, 368] on div "JC JC" at bounding box center [517, 373] width 1024 height 747
click at [754, 354] on div "JC JC" at bounding box center [517, 373] width 1024 height 747
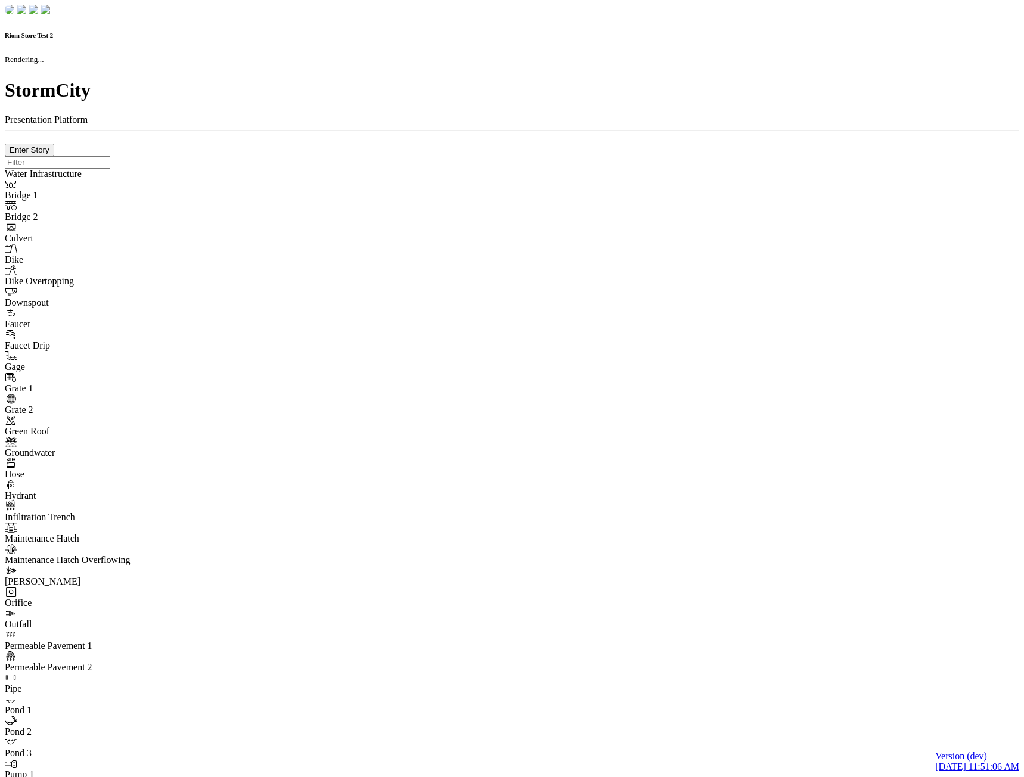
checkbox input "true"
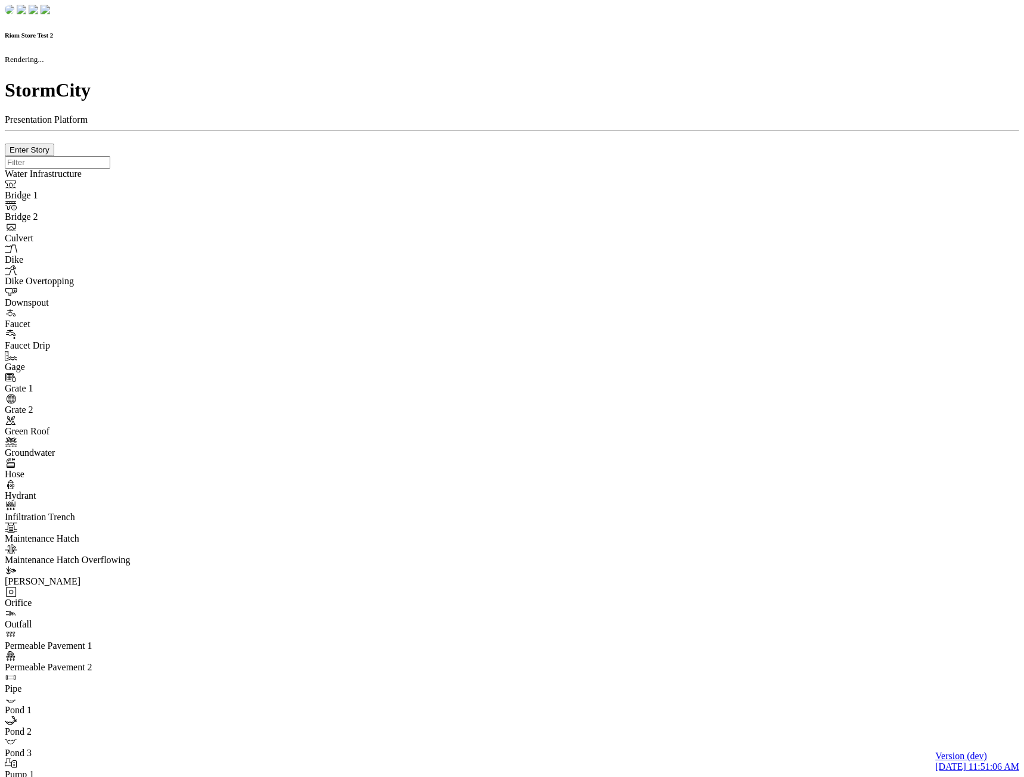
type input "0m"
type textarea "Depth = 0"
checkbox input "true"
select select "CIRCLE"
type input "7"
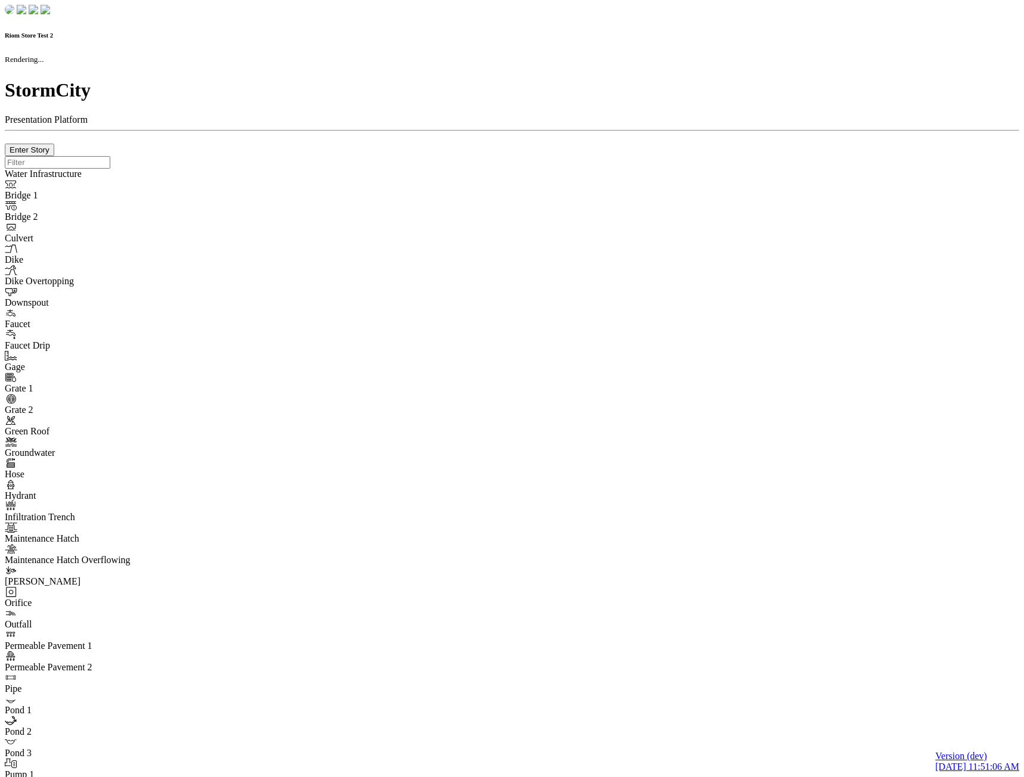
checkbox input "true"
type input "0"
type textarea "<i class="far fa-building"></i>"
select select "None"
type input "7"
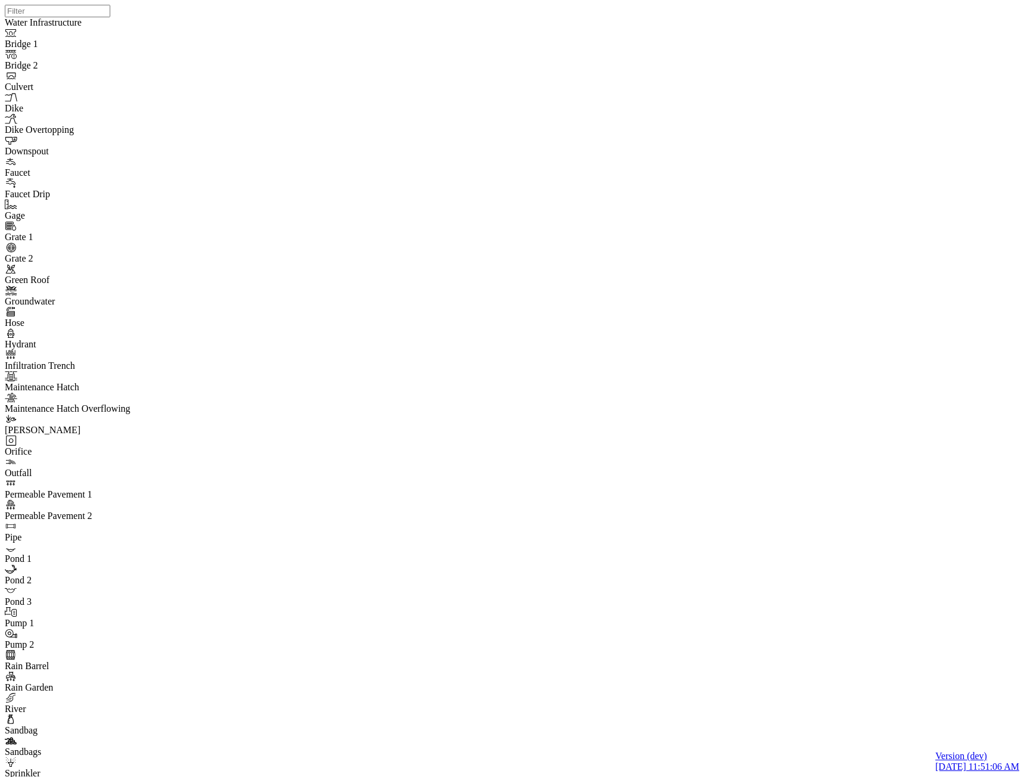
click at [563, 365] on div "JC JC" at bounding box center [517, 373] width 1024 height 747
click at [774, 365] on div "JC JC" at bounding box center [517, 373] width 1024 height 747
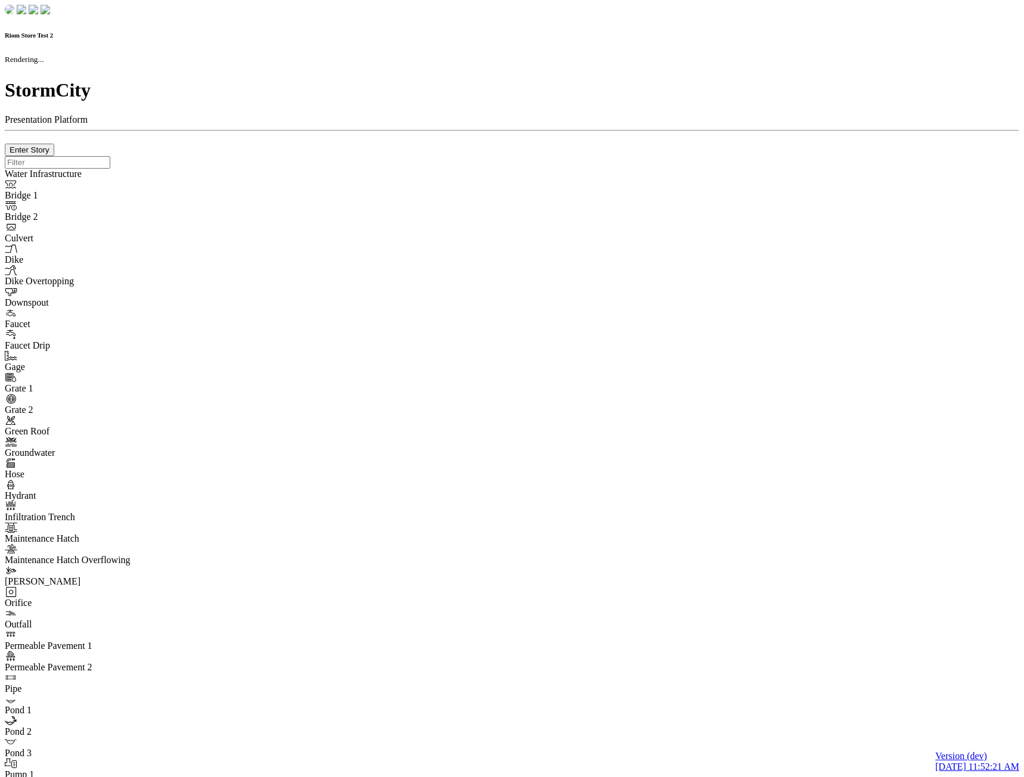
checkbox input "true"
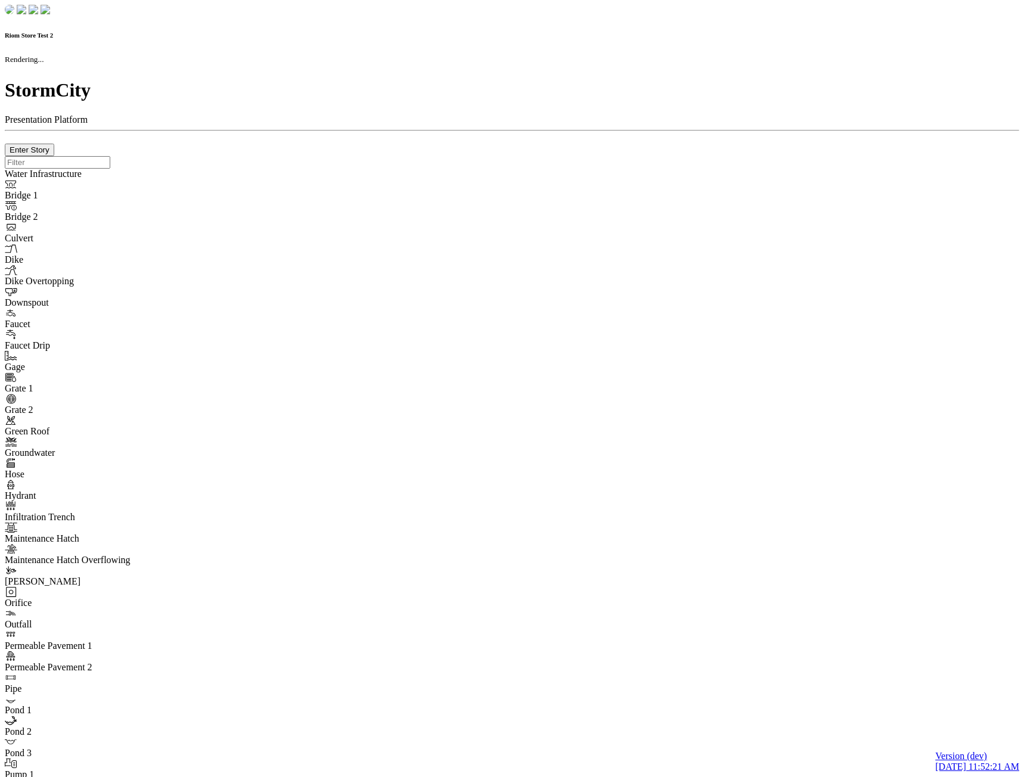
type input "0m"
type textarea "Depth = 0"
checkbox input "true"
select select "CIRCLE"
type input "7"
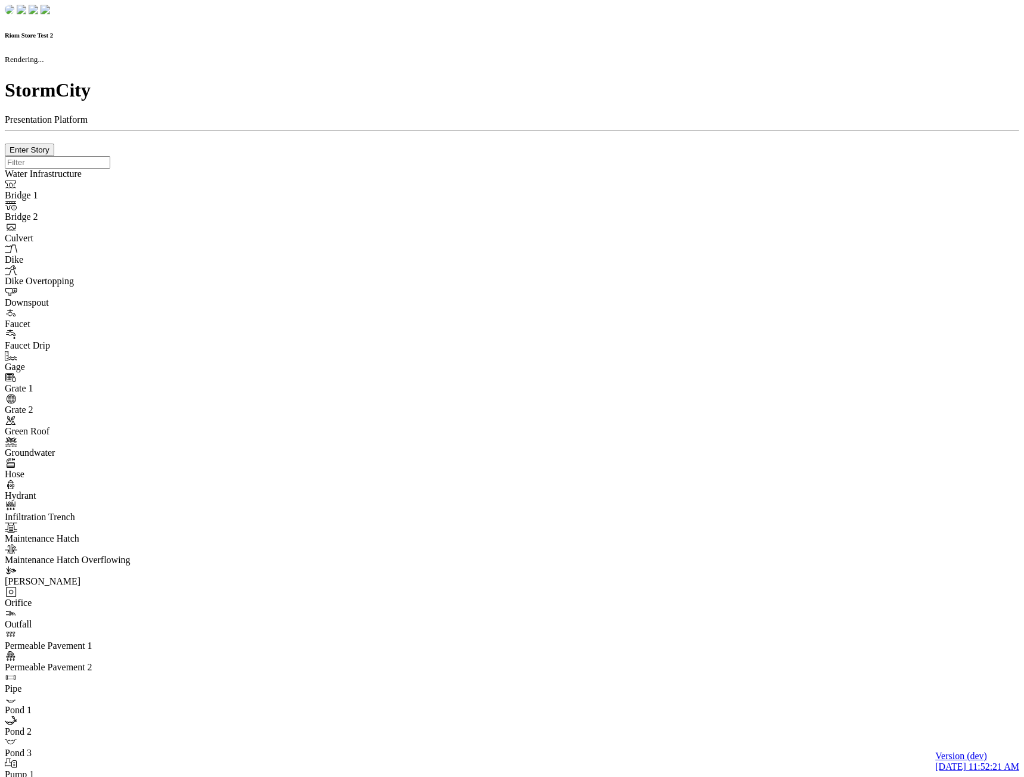
checkbox input "true"
type input "0"
select select "None"
type textarea "<i class="far fa-building"></i>"
type input "7"
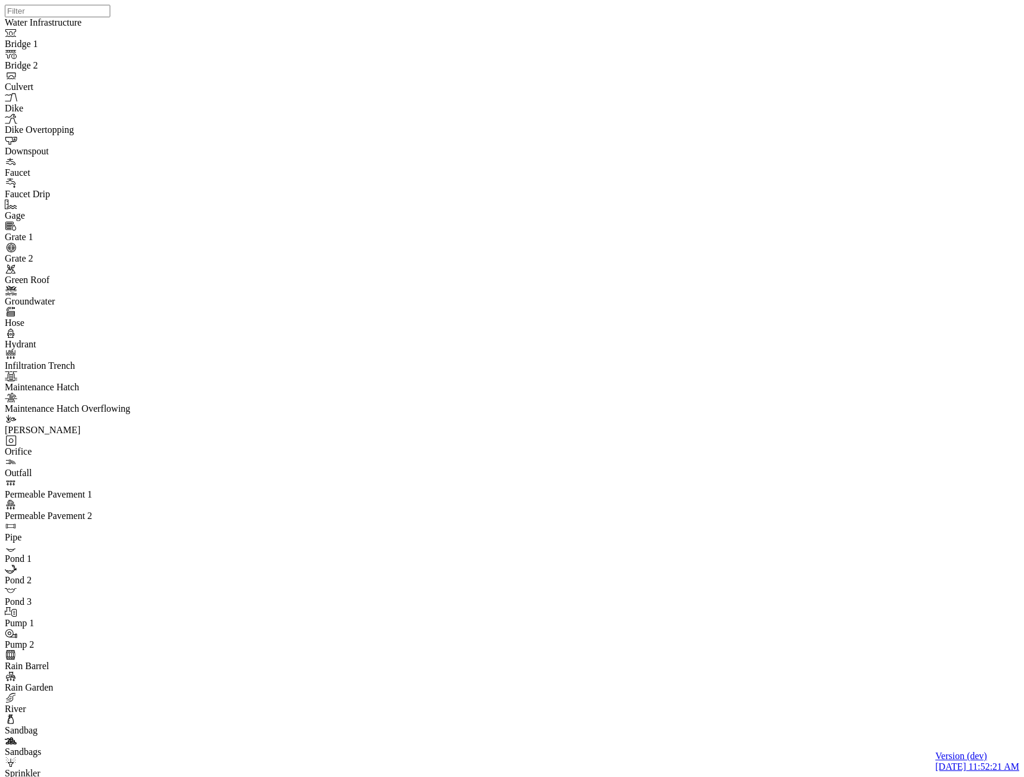
drag, startPoint x: 221, startPoint y: 167, endPoint x: 227, endPoint y: 174, distance: 9.3
click at [559, 361] on div "JC JC" at bounding box center [517, 373] width 1024 height 747
click at [565, 370] on div "JC JC" at bounding box center [517, 373] width 1024 height 747
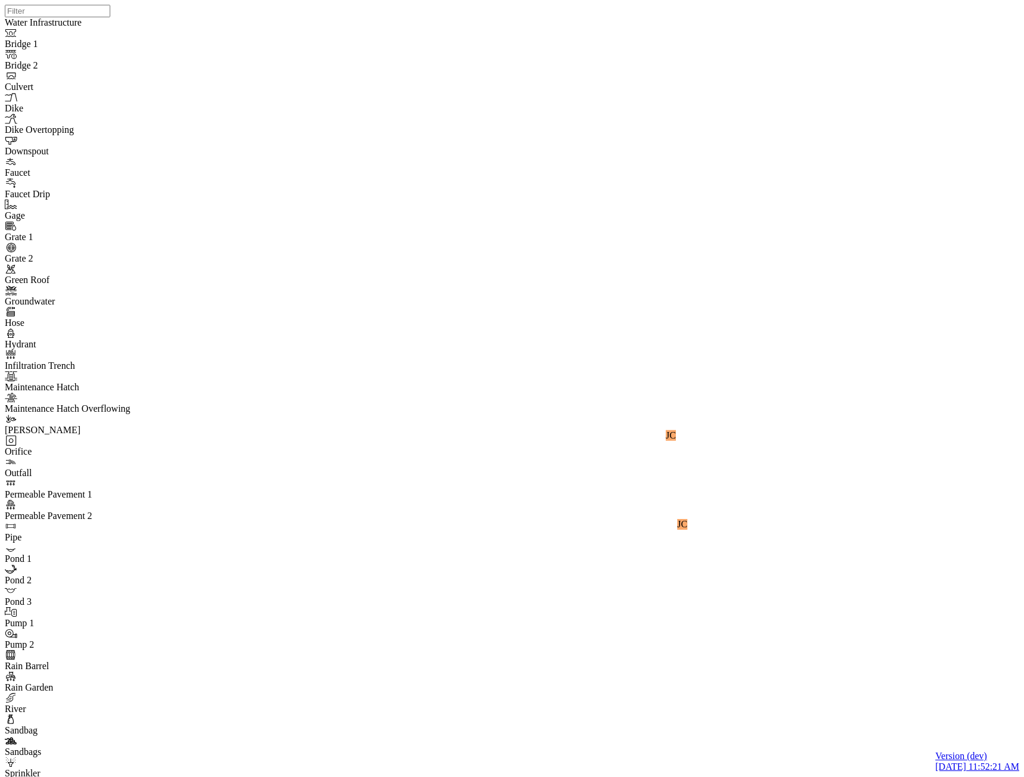
click at [562, 366] on div "JC JC" at bounding box center [517, 373] width 1024 height 747
click at [681, 428] on div "JC JC" at bounding box center [517, 373] width 1024 height 747
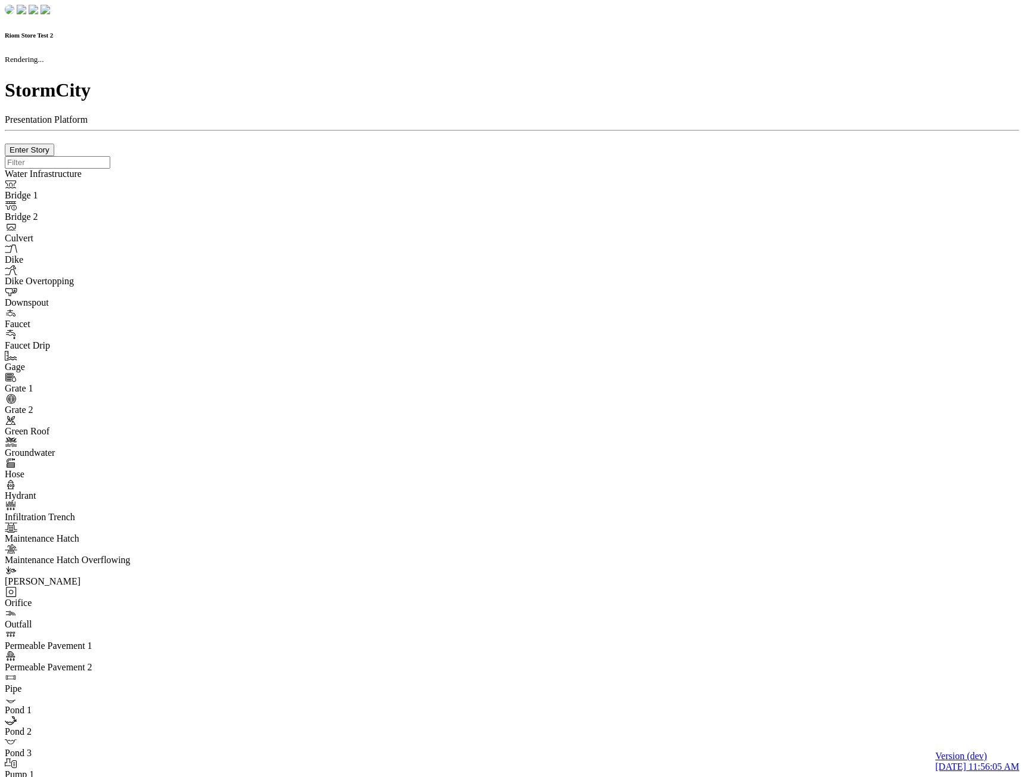
checkbox input "true"
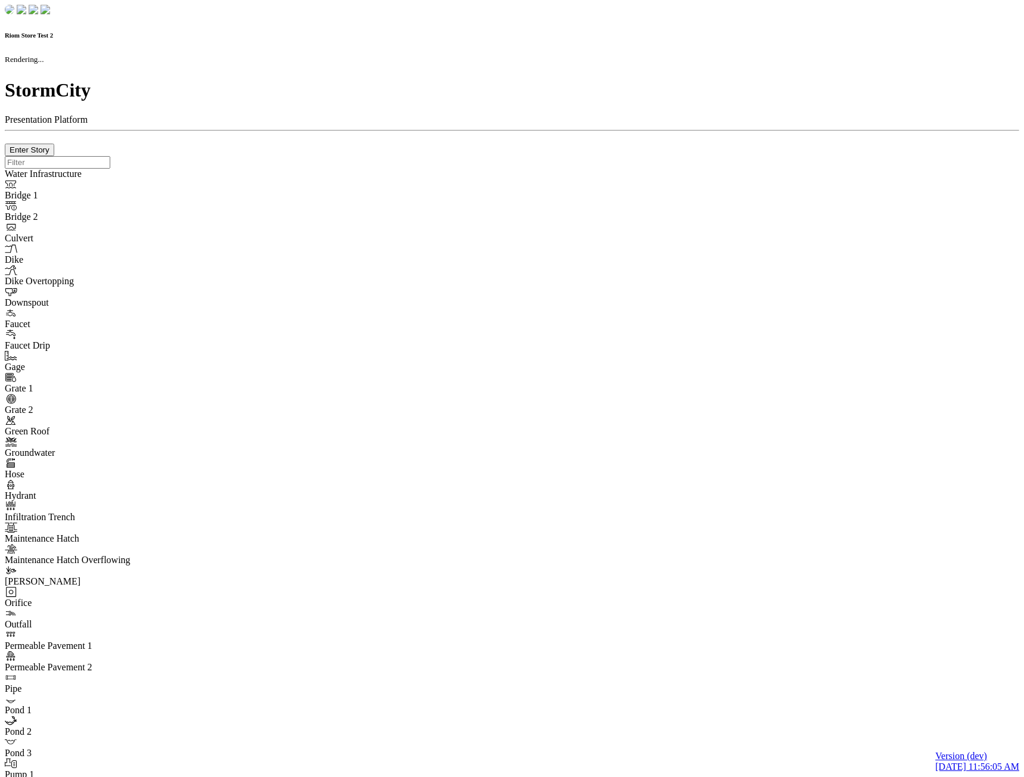
type input "0m"
type textarea "Depth = 0"
checkbox input "true"
select select "CIRCLE"
type input "7"
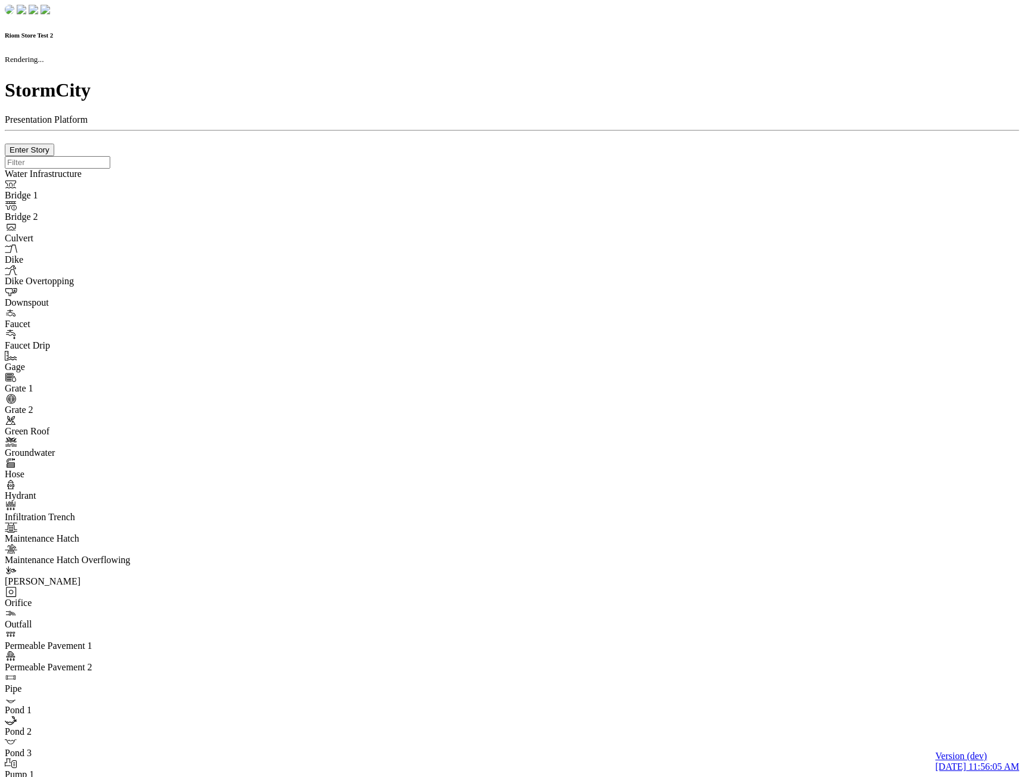
checkbox input "true"
type input "0"
type textarea "<i class="far fa-building"></i>"
type input "7"
select select "None"
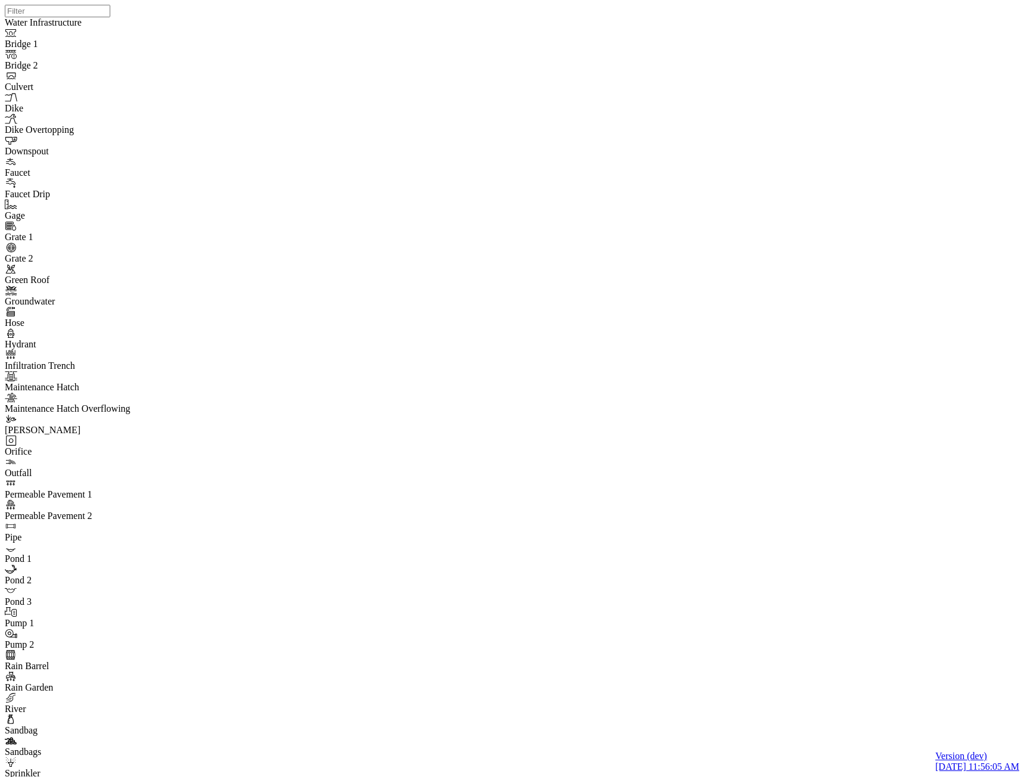
click at [660, 332] on div "JC JC" at bounding box center [517, 373] width 1024 height 747
click at [653, 336] on div "JC JC" at bounding box center [517, 373] width 1024 height 747
click at [754, 265] on div "JC JC" at bounding box center [517, 373] width 1024 height 747
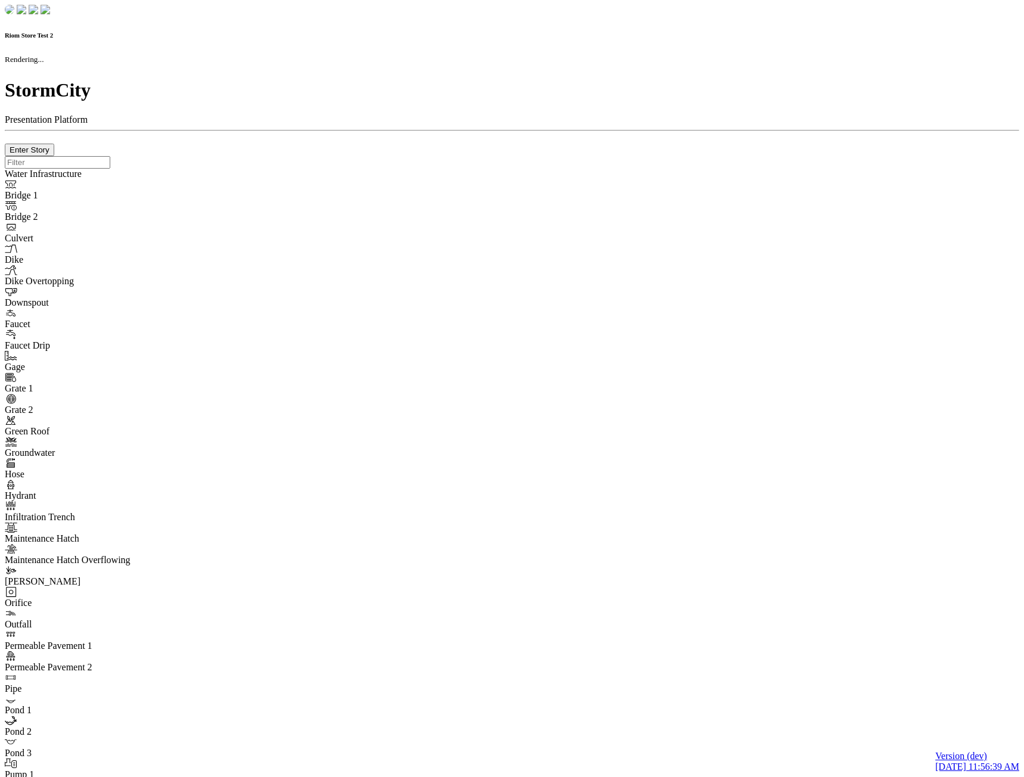
checkbox input "true"
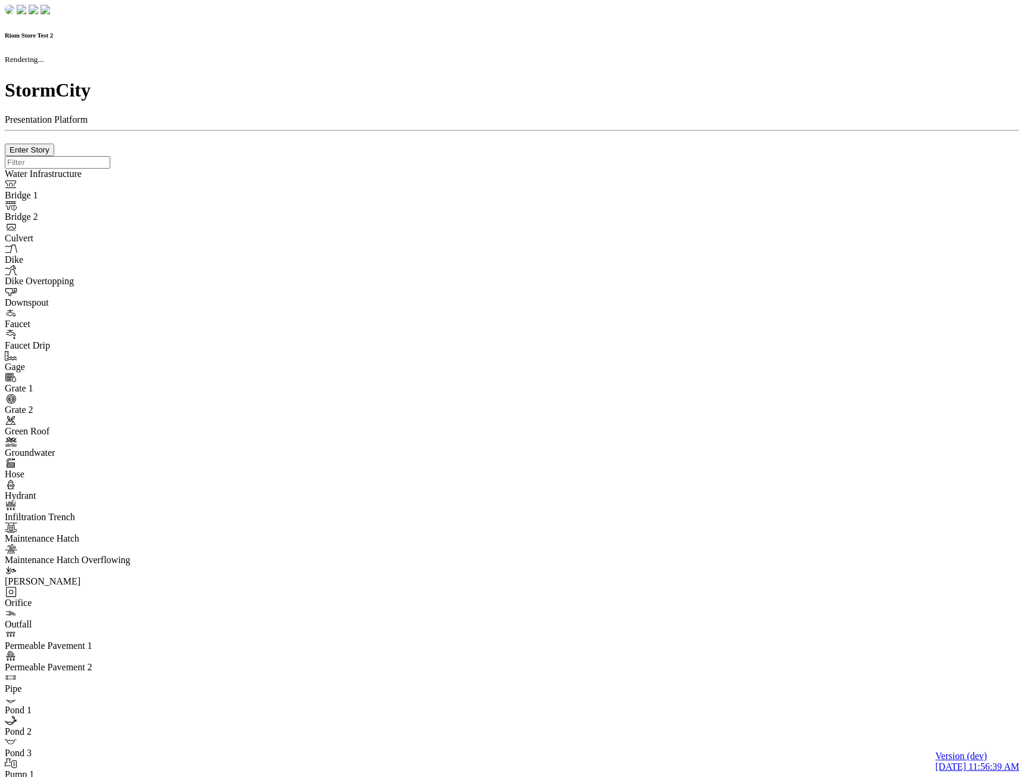
type input "0m"
type textarea "Depth = 0"
checkbox input "true"
select select "CIRCLE"
type input "7"
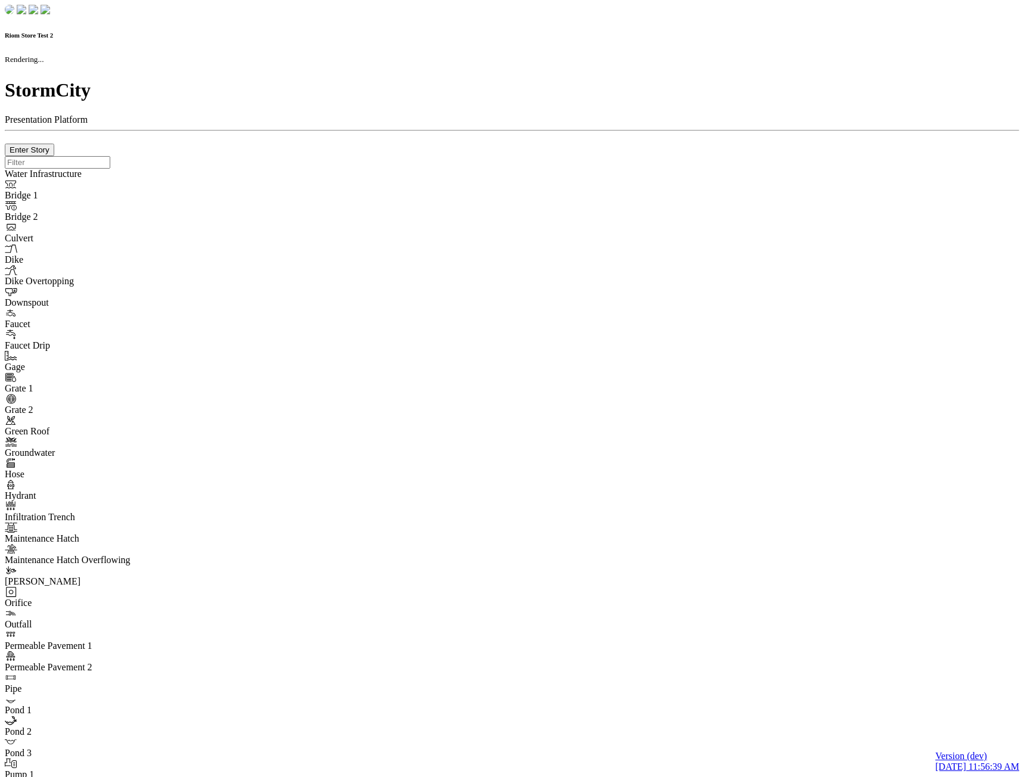
checkbox input "true"
type input "0"
select select "None"
type textarea "<i class="far fa-building"></i>"
type input "7"
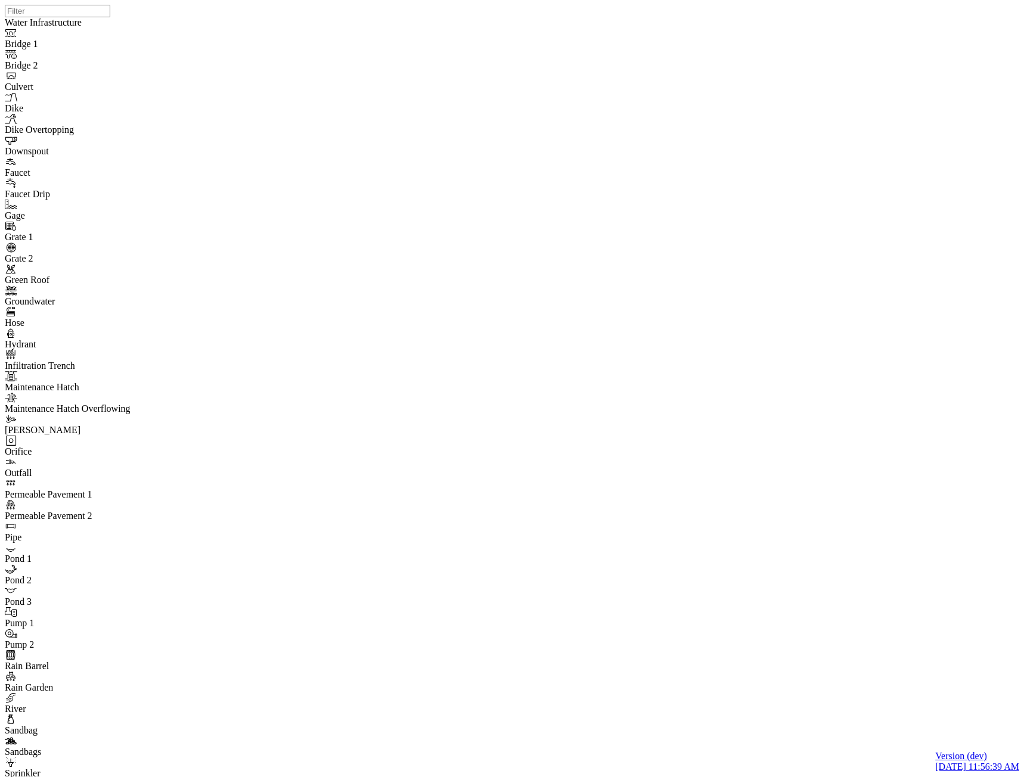
click at [593, 340] on div "JC JC" at bounding box center [517, 373] width 1024 height 747
click at [633, 297] on div "JC JC" at bounding box center [517, 373] width 1024 height 747
click at [736, 270] on div "JC JC" at bounding box center [517, 373] width 1024 height 747
click at [699, 461] on div "JC JC" at bounding box center [517, 373] width 1024 height 747
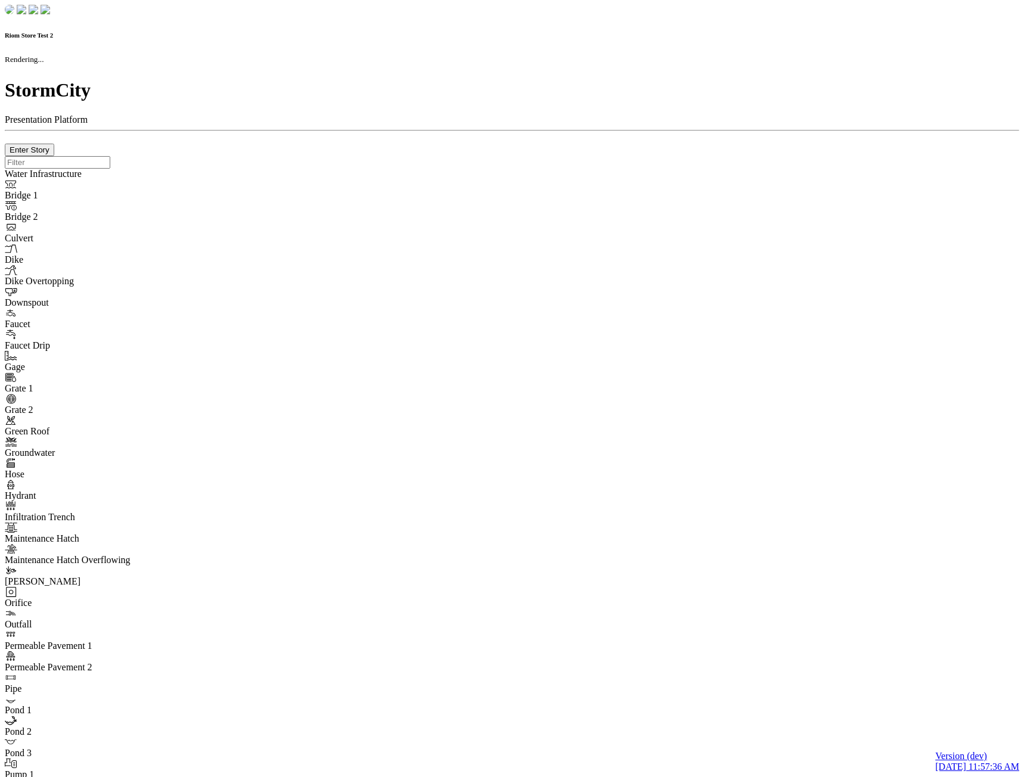
checkbox input "true"
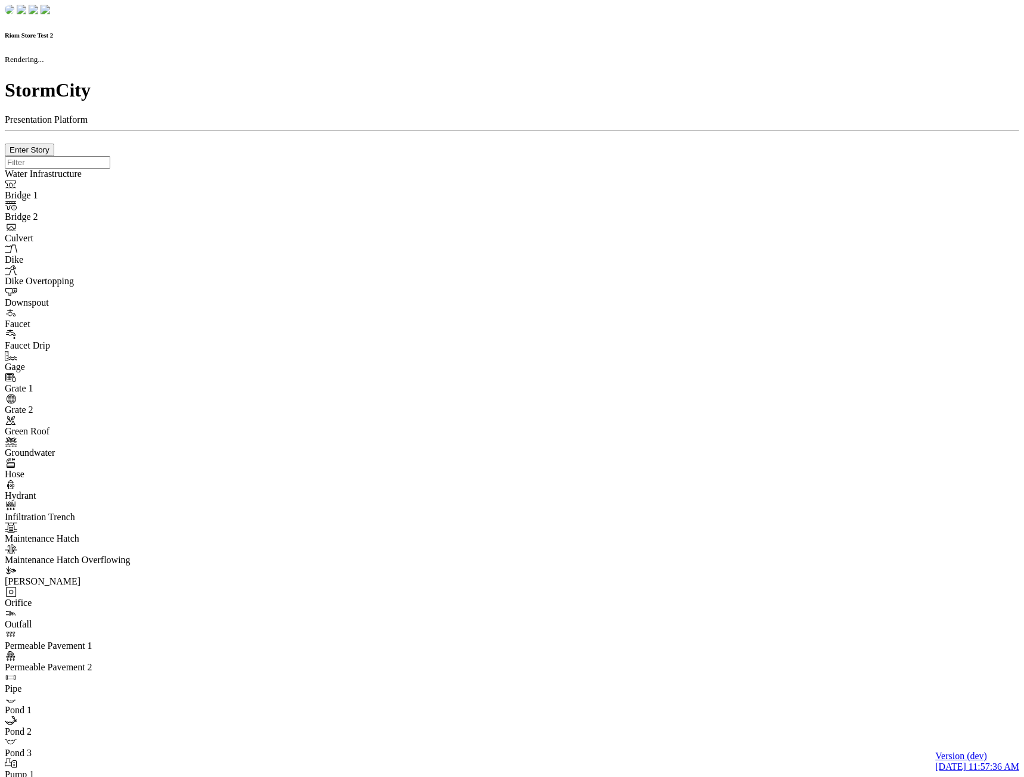
type input "0m"
type textarea "Depth = 0"
checkbox input "true"
select select "CIRCLE"
type input "7"
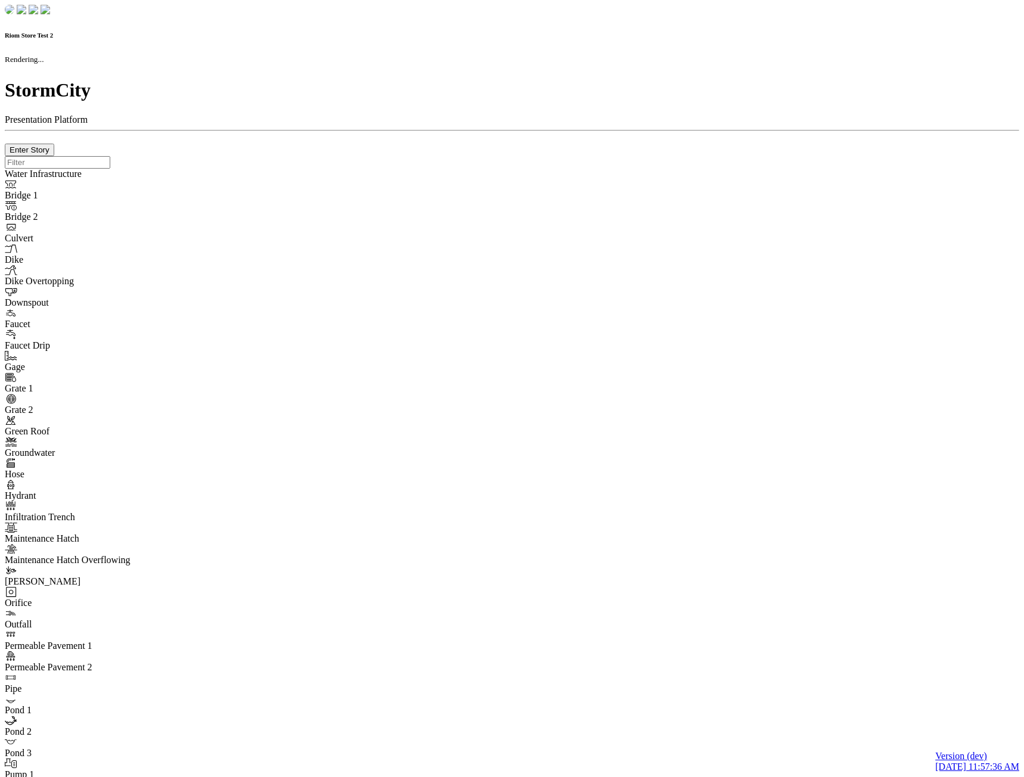
checkbox input "true"
type input "0"
type textarea "<i class="far fa-building"></i>"
type input "7"
select select "None"
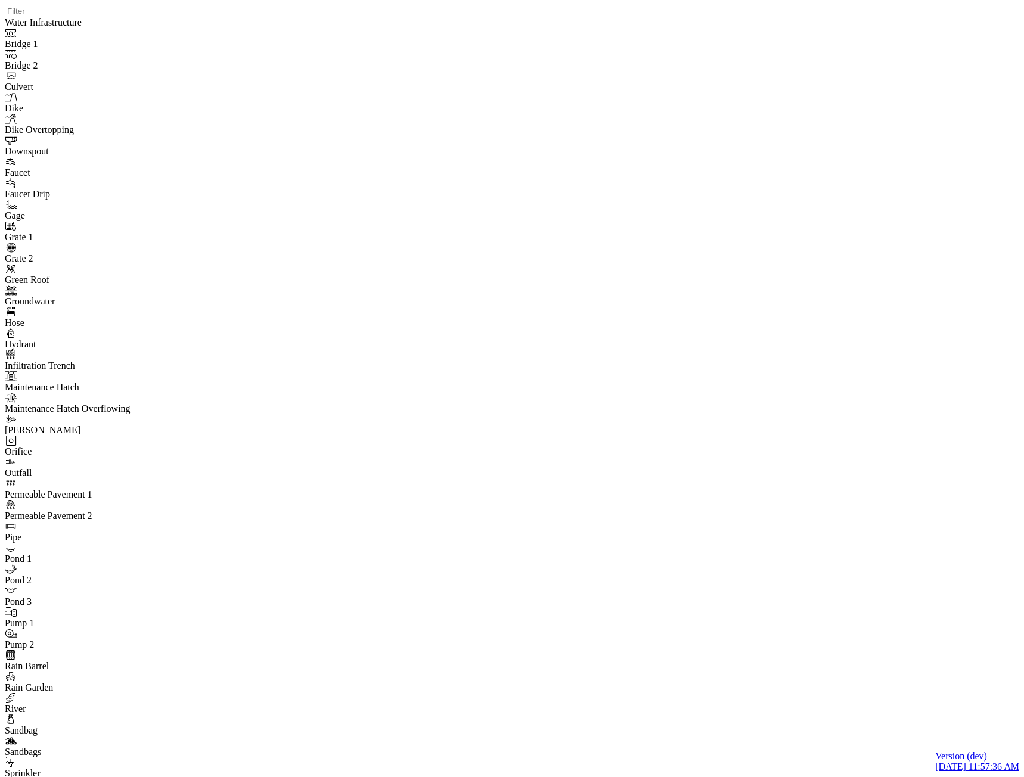
click at [602, 351] on div "JC JC" at bounding box center [517, 373] width 1024 height 747
click at [590, 337] on div "JC JC" at bounding box center [517, 373] width 1024 height 747
click at [677, 445] on div "JC JC" at bounding box center [517, 373] width 1024 height 747
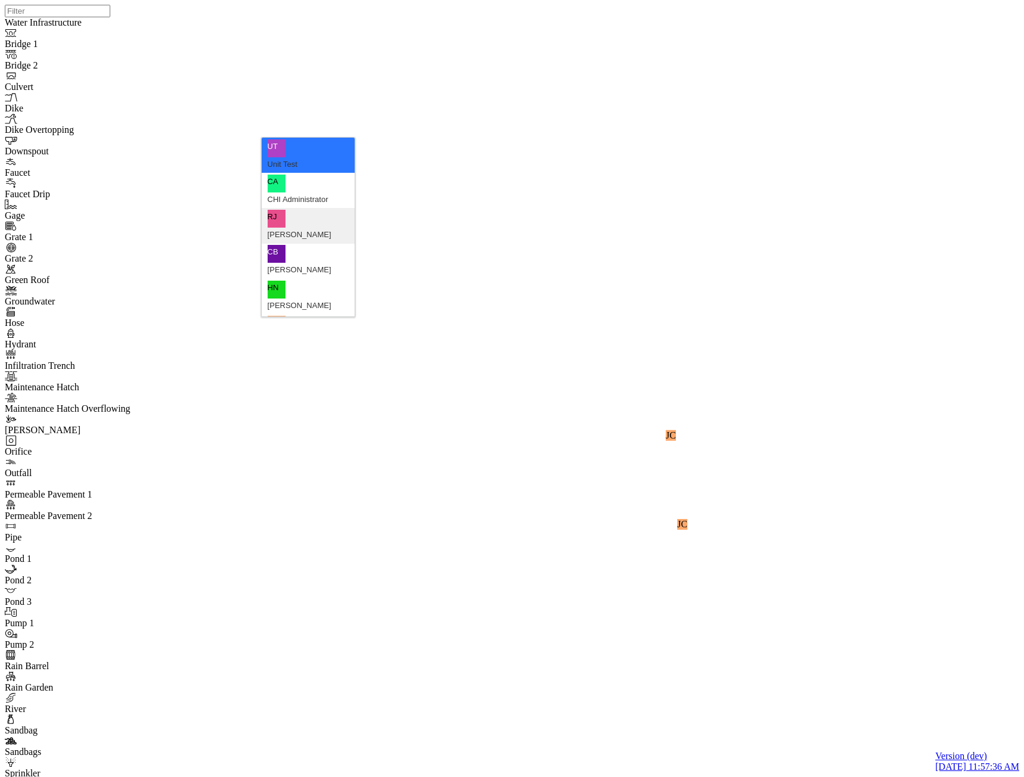
click at [330, 208] on James "[PERSON_NAME]" at bounding box center [308, 225] width 93 height 35
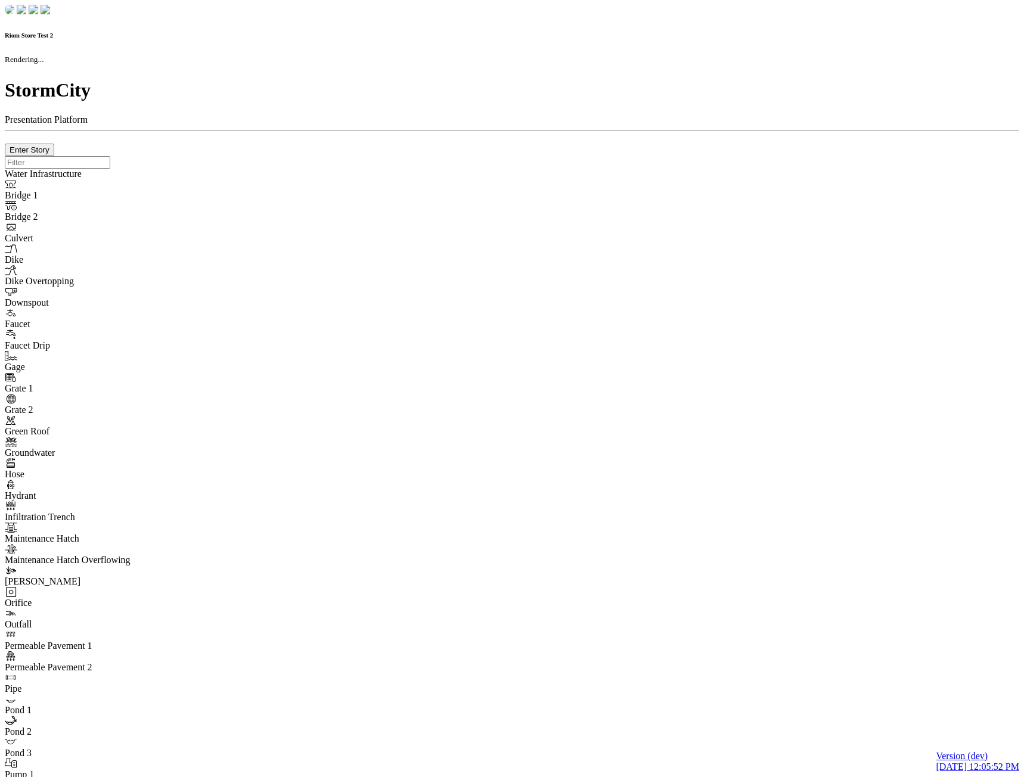
checkbox input "true"
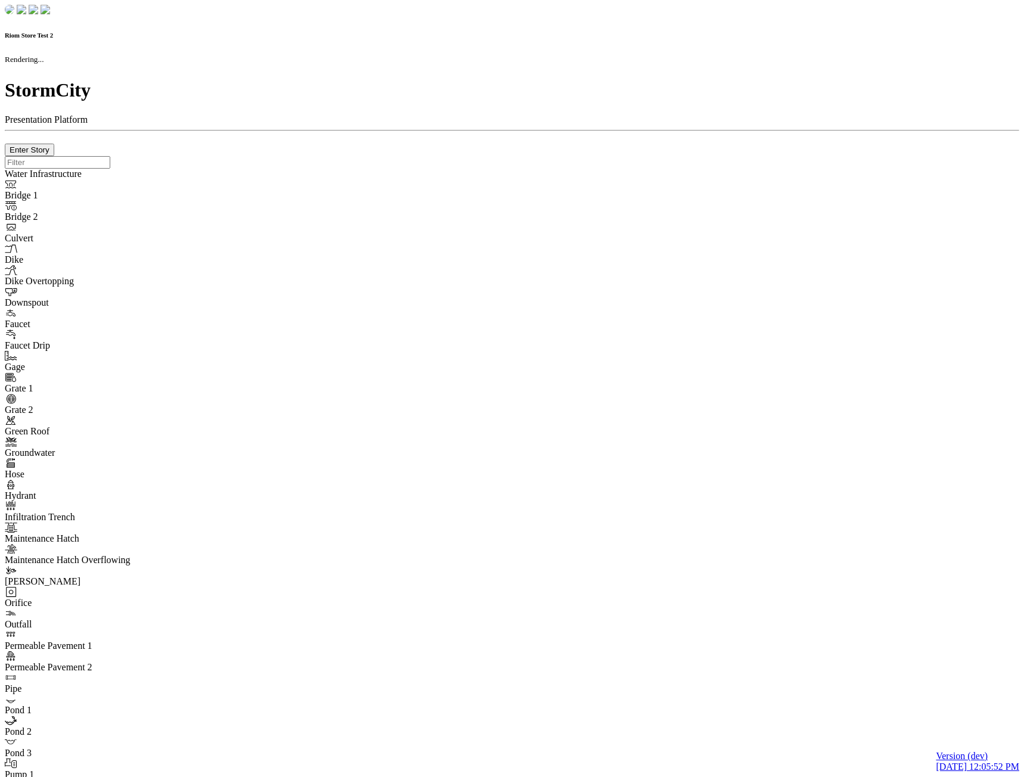
type input "0m"
type textarea "Depth = 0"
checkbox input "true"
select select "CIRCLE"
type input "7"
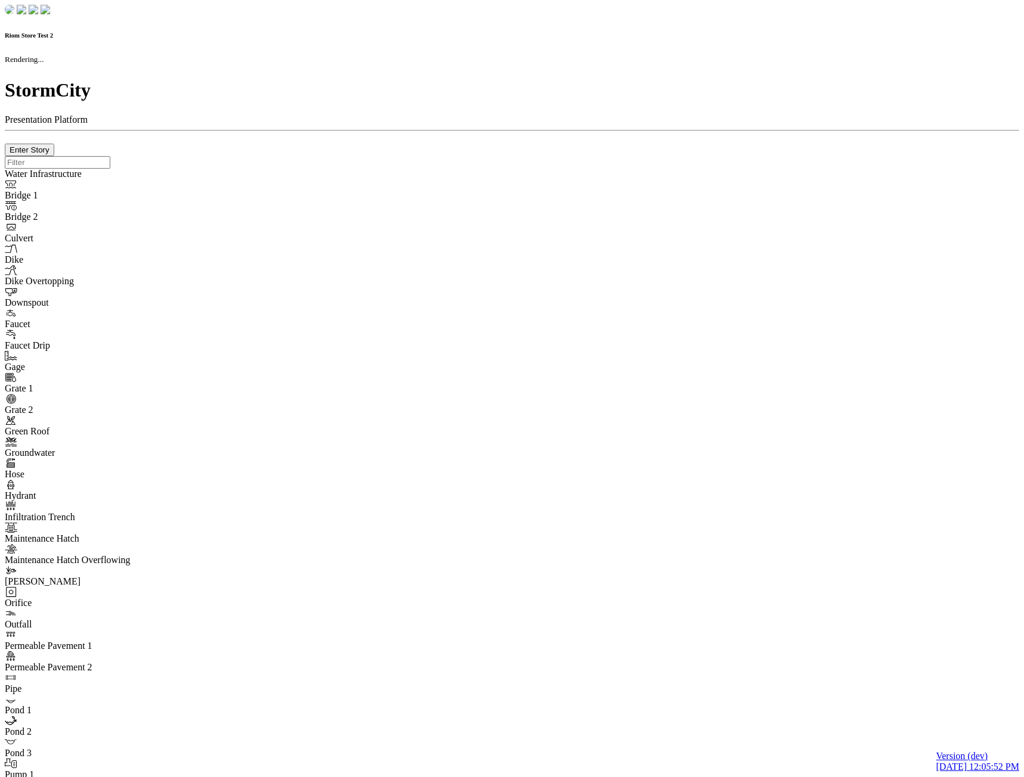
checkbox input "true"
type input "0"
select select "None"
type textarea "<i class="far fa-building"></i>"
type input "7"
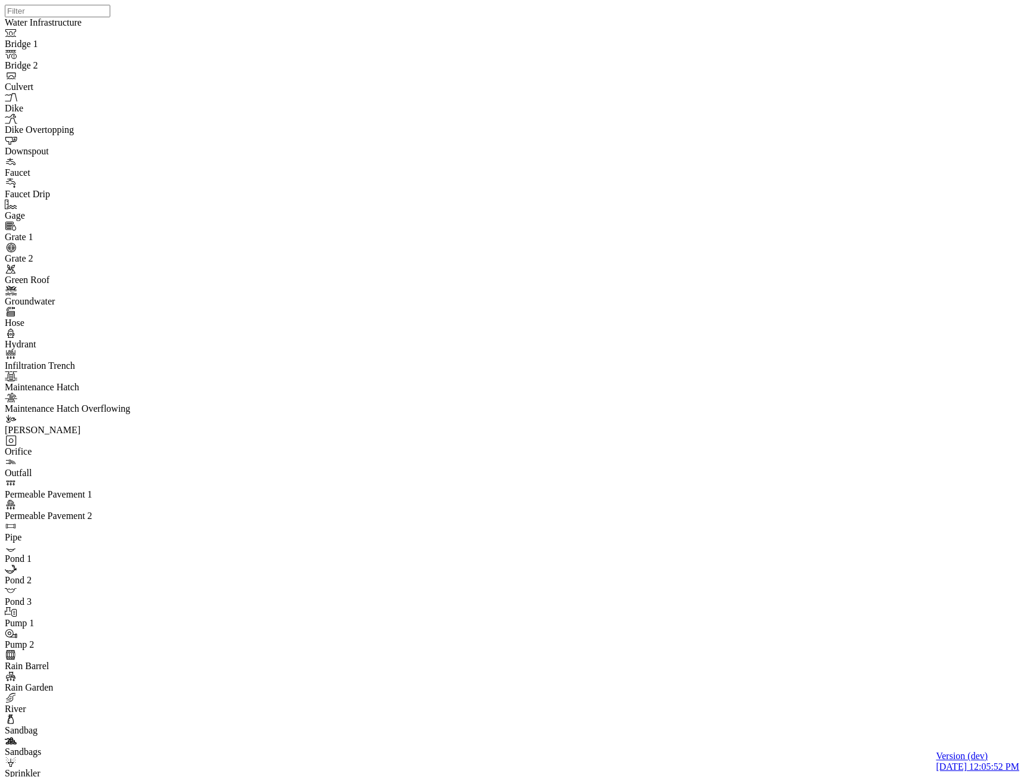
click at [374, 420] on div "JC" at bounding box center [369, 414] width 10 height 11
click at [570, 368] on div "JC JC JC" at bounding box center [517, 373] width 1024 height 747
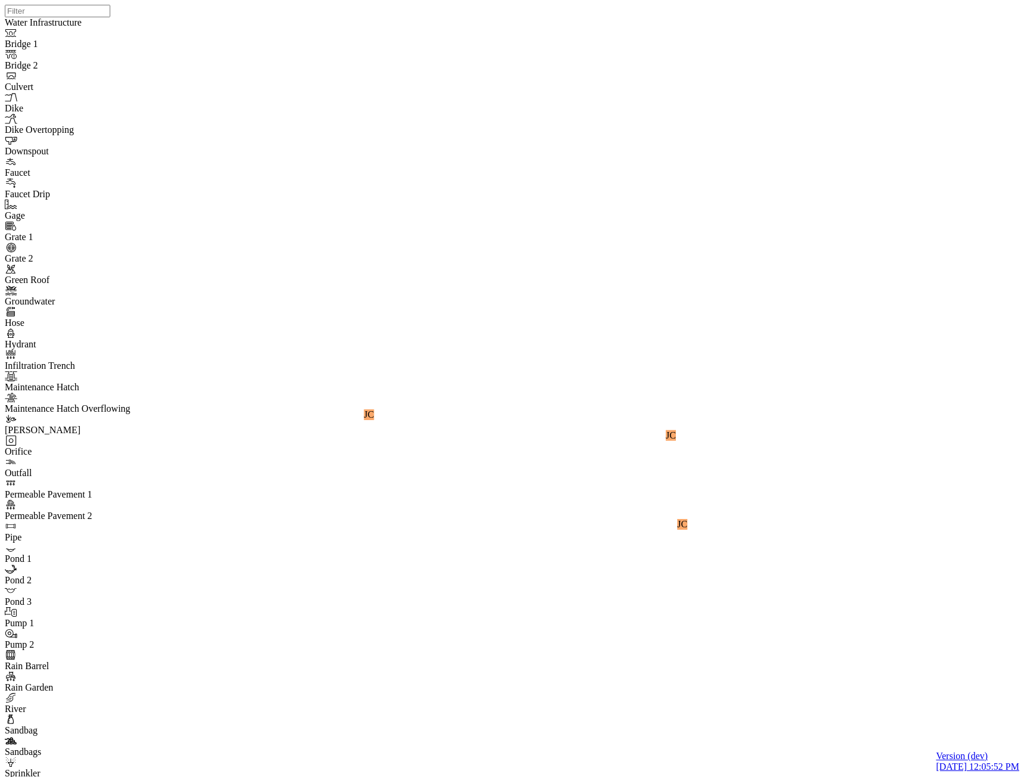
click at [589, 334] on div "JC JC JC" at bounding box center [517, 373] width 1024 height 747
drag, startPoint x: 539, startPoint y: 49, endPoint x: 543, endPoint y: 60, distance: 11.7
click at [562, 362] on div "JC JC JC" at bounding box center [517, 373] width 1024 height 747
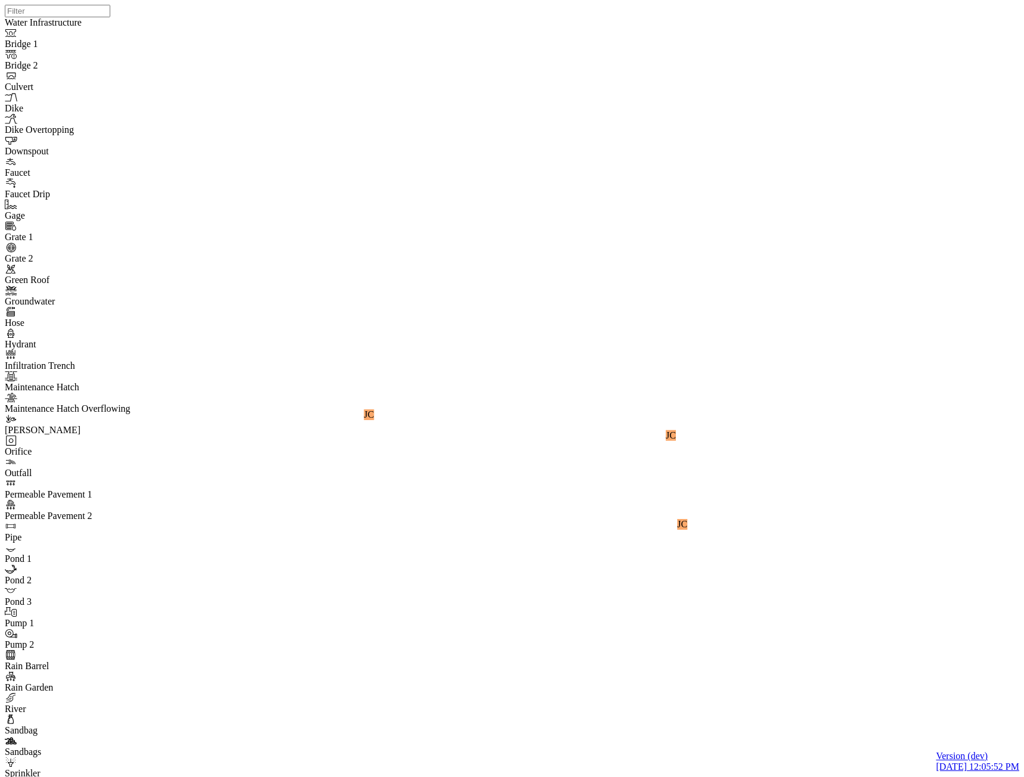
drag, startPoint x: 219, startPoint y: 172, endPoint x: 247, endPoint y: 203, distance: 41.4
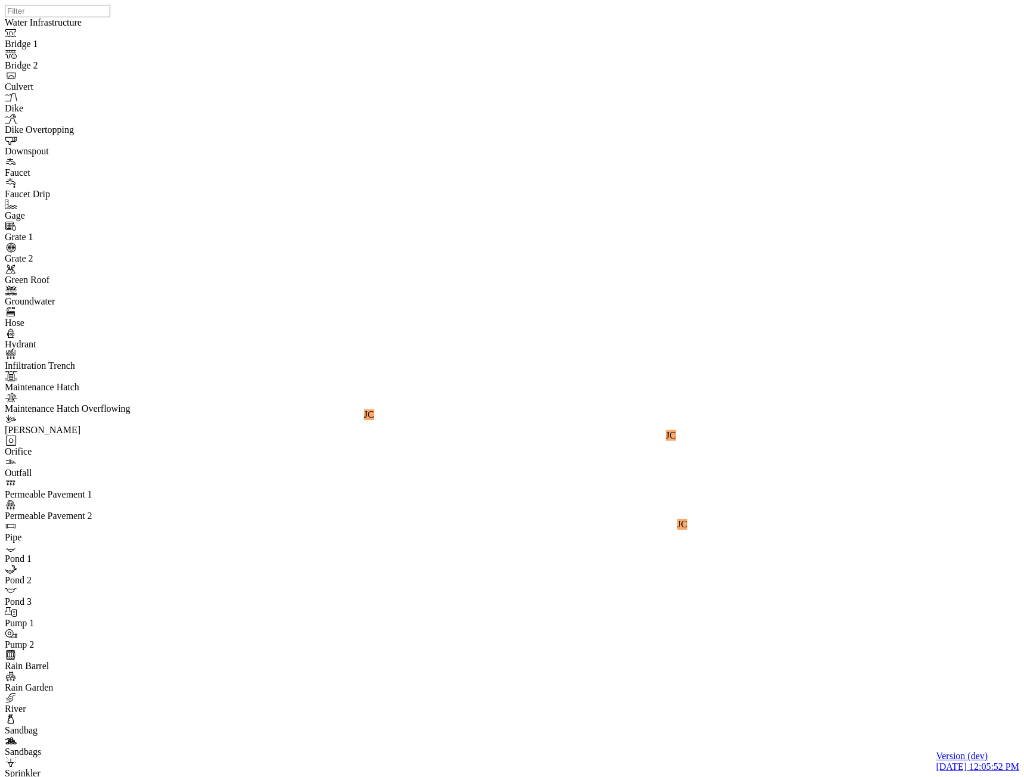
click at [565, 362] on div "JC JC JC" at bounding box center [517, 373] width 1024 height 747
click at [574, 368] on div "JC JC JC" at bounding box center [517, 373] width 1024 height 747
click at [576, 373] on div "JC JC JC" at bounding box center [517, 373] width 1024 height 747
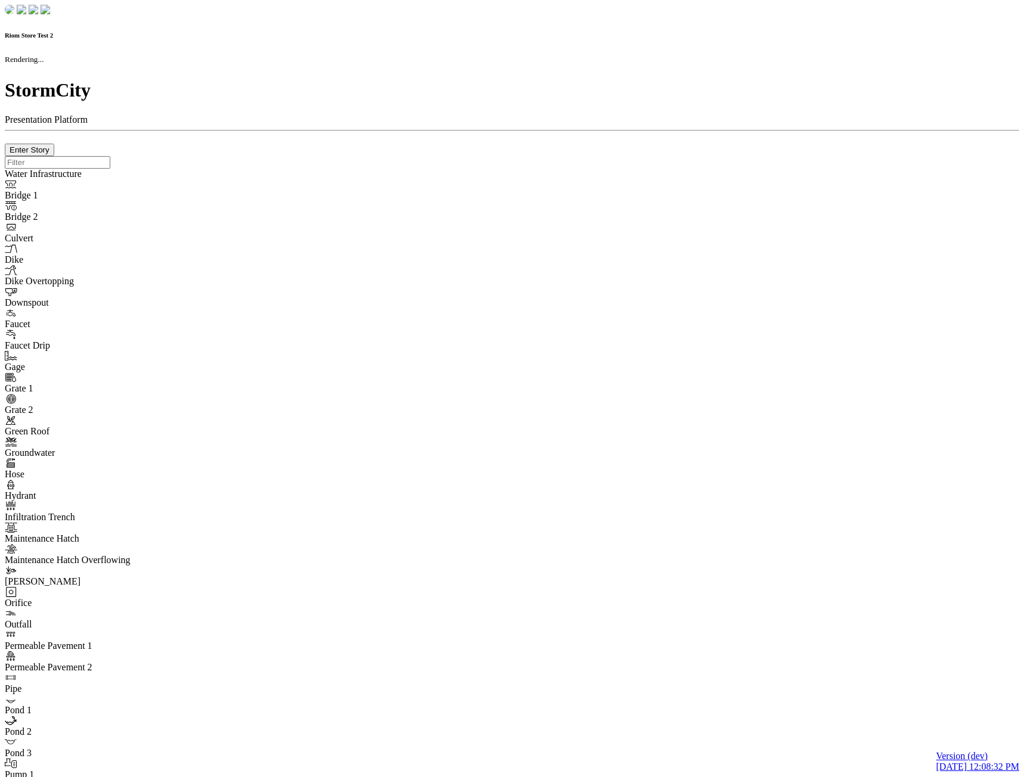
checkbox input "true"
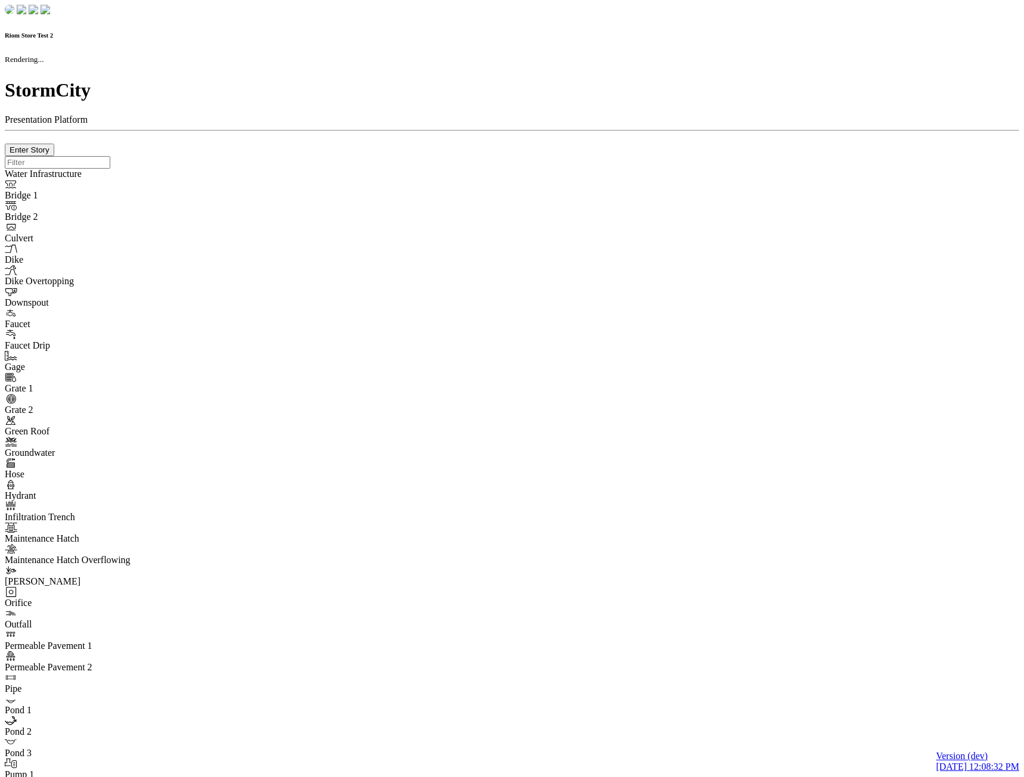
type input "0m"
type textarea "Depth = 0"
checkbox input "true"
select select "CIRCLE"
type input "7"
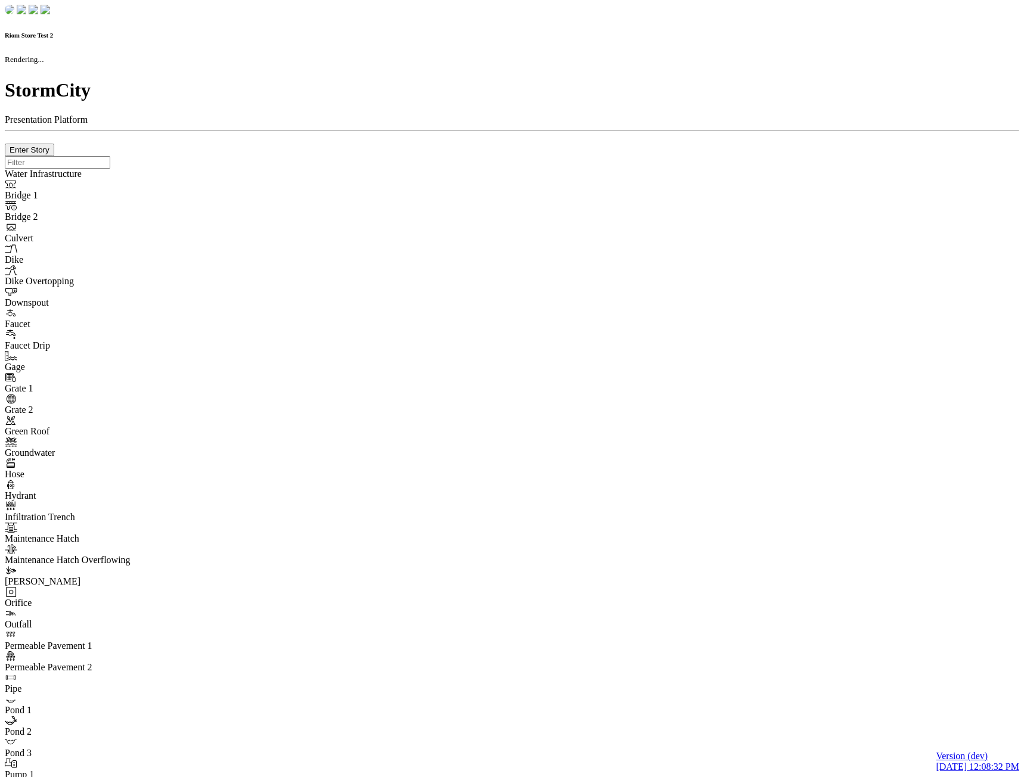
checkbox input "true"
type input "0"
type textarea "<i class="far fa-building"></i>"
type input "7"
select select "None"
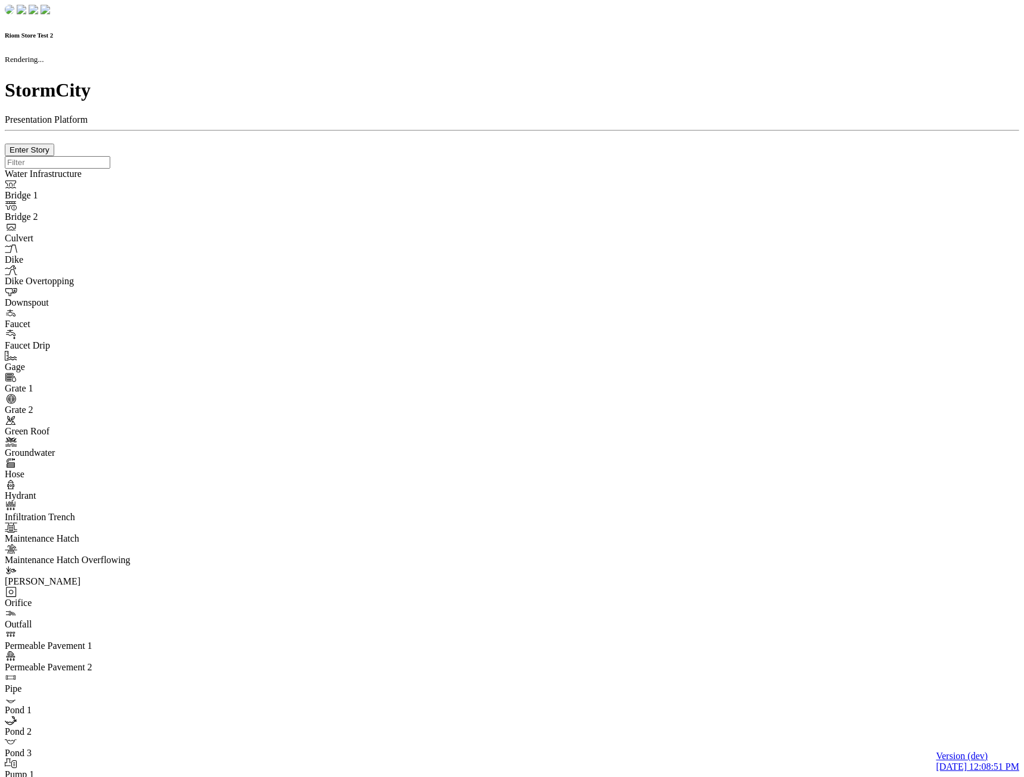
checkbox input "true"
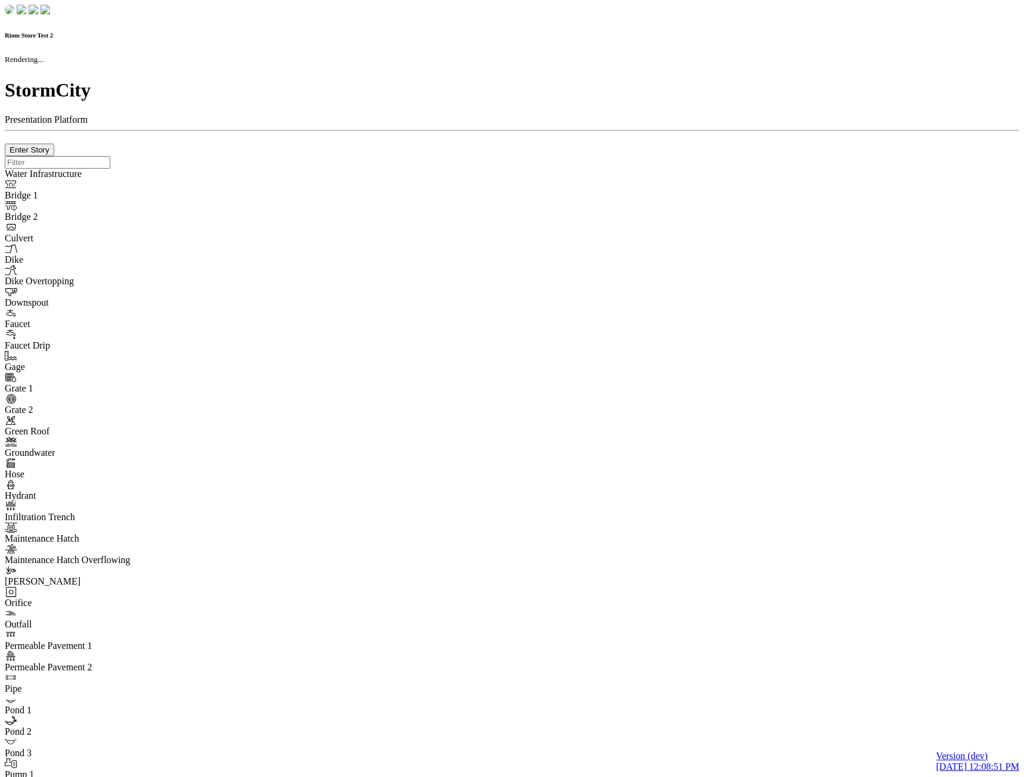
type input "0m"
type textarea "Depth = 0"
checkbox input "true"
select select "CIRCLE"
type input "7"
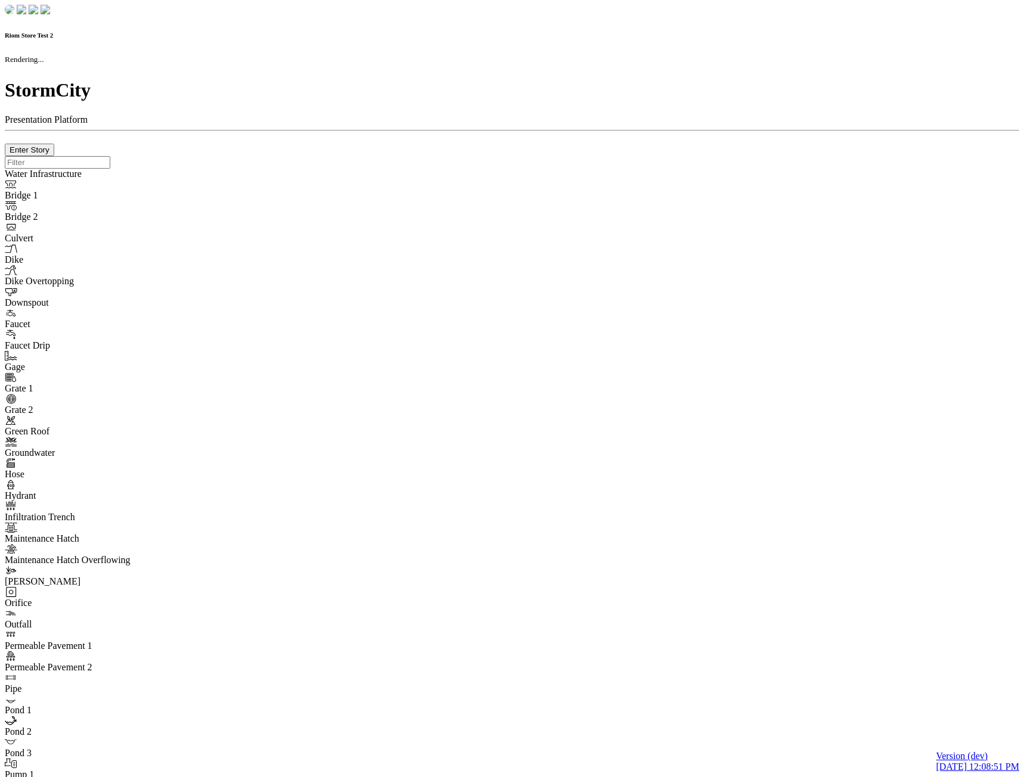
checkbox input "true"
type input "0"
type textarea "<i class="far fa-building"></i>"
select select "None"
type input "7"
